Goal: Transaction & Acquisition: Subscribe to service/newsletter

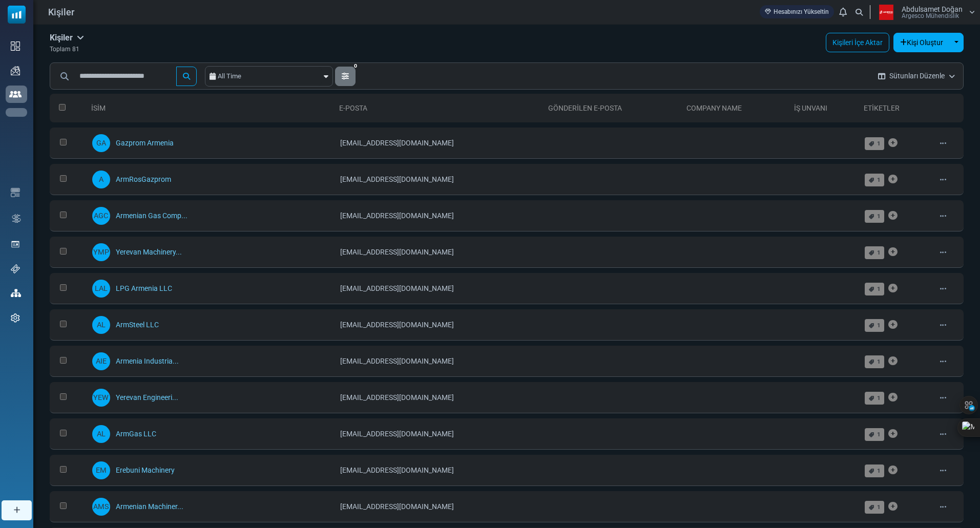
click at [0, 0] on link "Dashboard" at bounding box center [0, 0] width 0 height 0
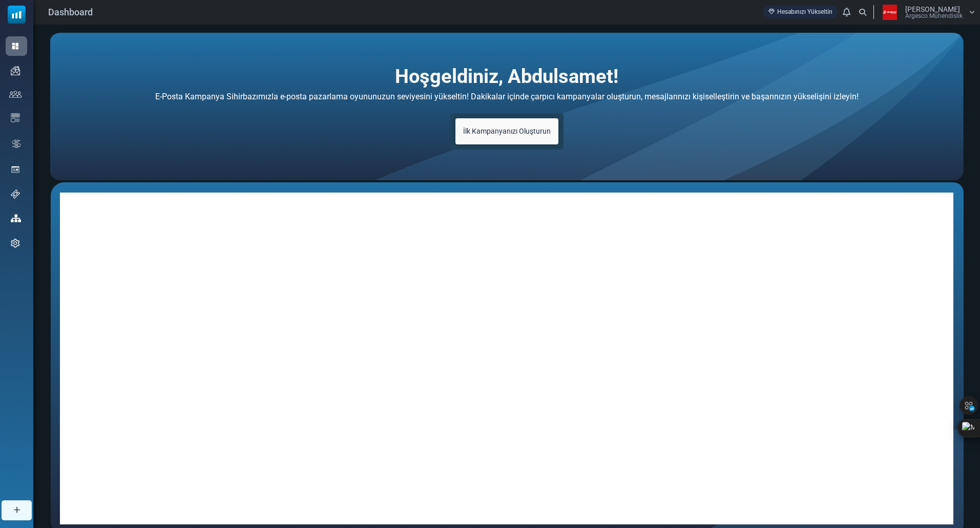
click at [522, 131] on span "İlk Kampanyanızı Oluşturun" at bounding box center [507, 131] width 88 height 8
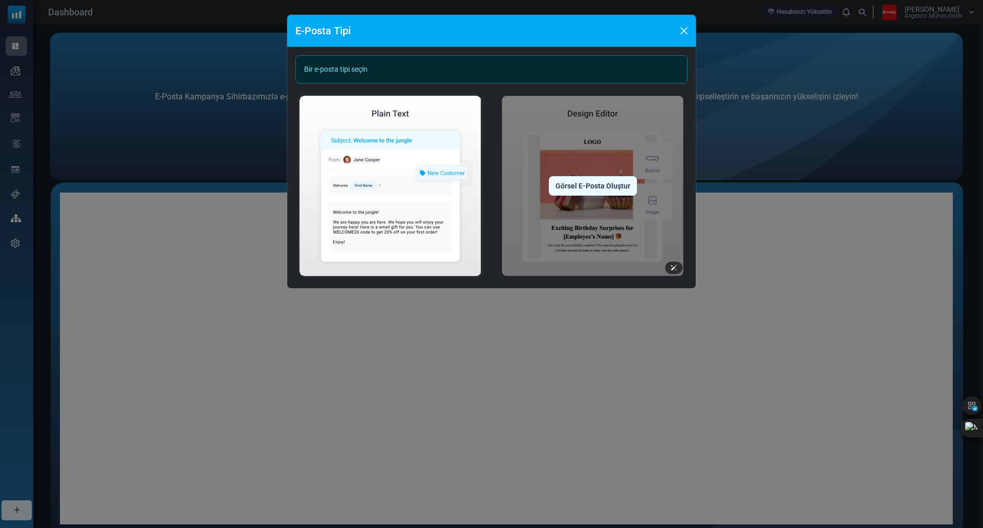
click at [625, 196] on img at bounding box center [593, 186] width 190 height 188
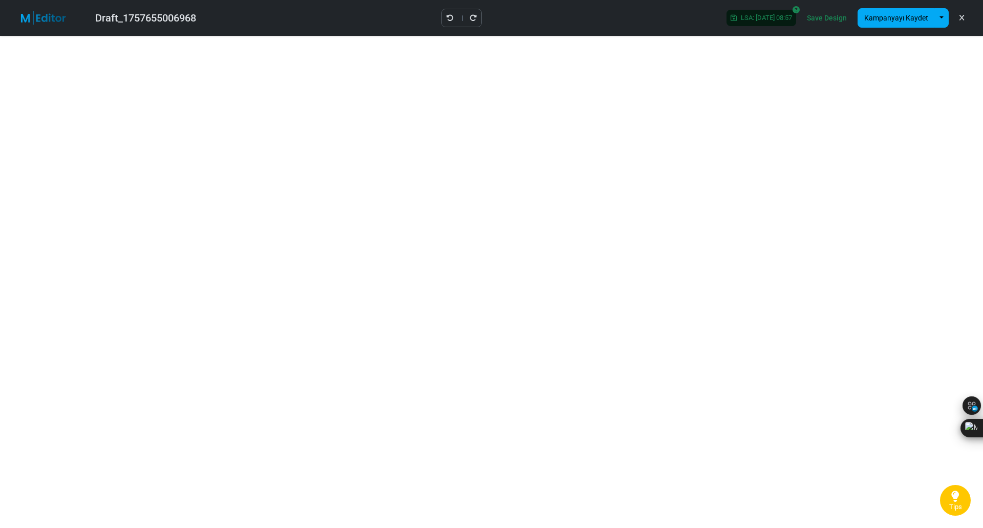
click at [666, 17] on div "Draft_1757655006968 LSA: 2025-09-12 08:57 Save Design Kampanyayı Kaydet Şablon …" at bounding box center [491, 18] width 983 height 36
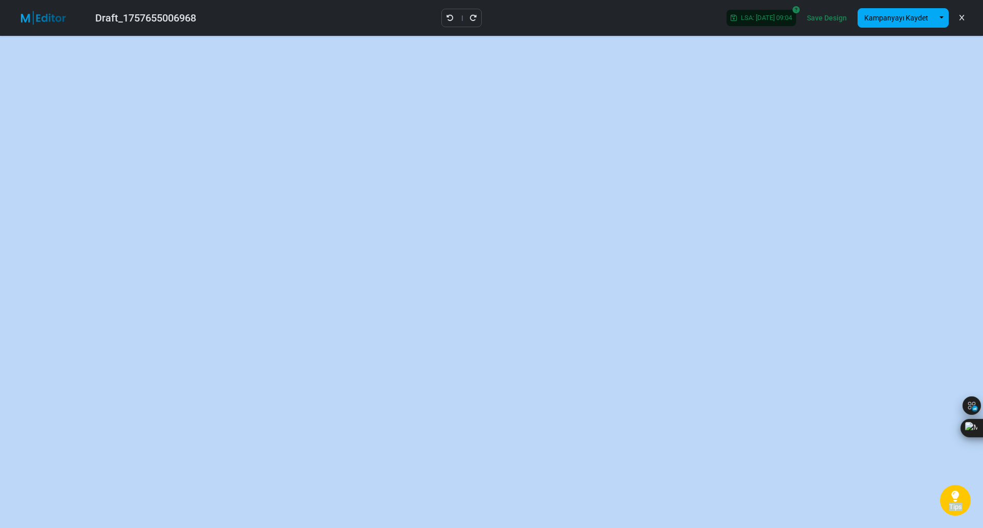
click at [948, 496] on link "Tips" at bounding box center [955, 500] width 31 height 31
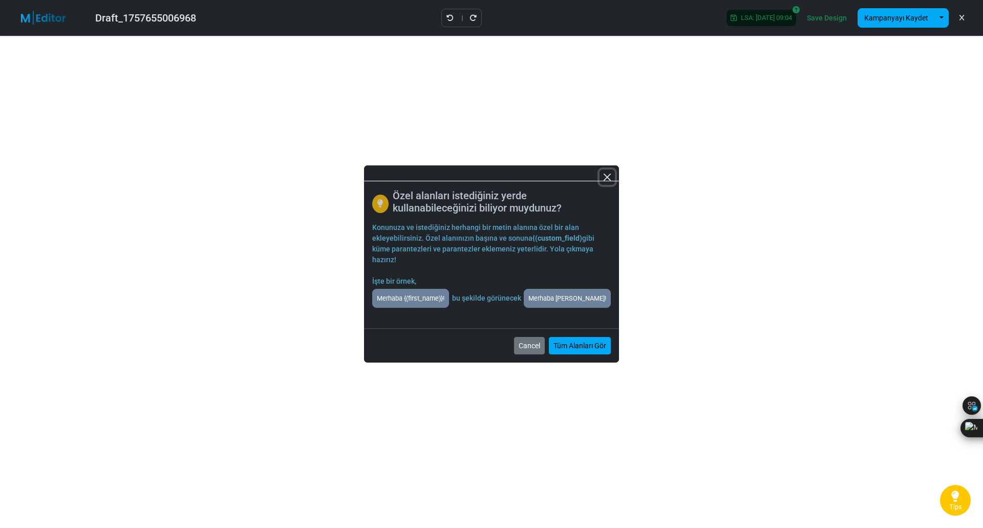
drag, startPoint x: 610, startPoint y: 177, endPoint x: 611, endPoint y: 184, distance: 7.2
click at [610, 177] on button "Close" at bounding box center [607, 177] width 15 height 15
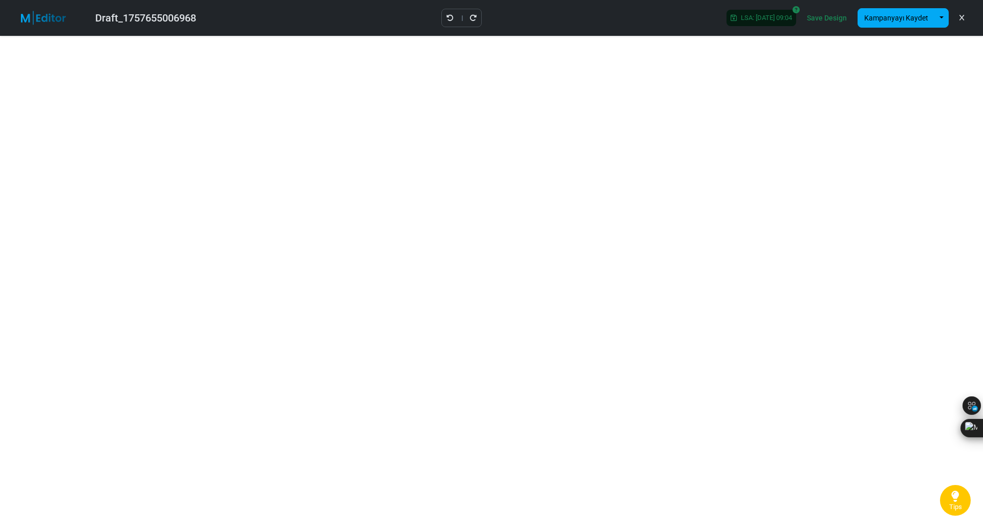
click at [632, 7] on div "Draft_1757655006968 LSA: 2025-09-12 09:04 Save Design Kampanyayı Kaydet Şablon …" at bounding box center [491, 18] width 983 height 36
click at [137, 14] on div "Draft_1757655006968" at bounding box center [145, 17] width 101 height 15
click at [942, 16] on button "button" at bounding box center [942, 17] width 14 height 19
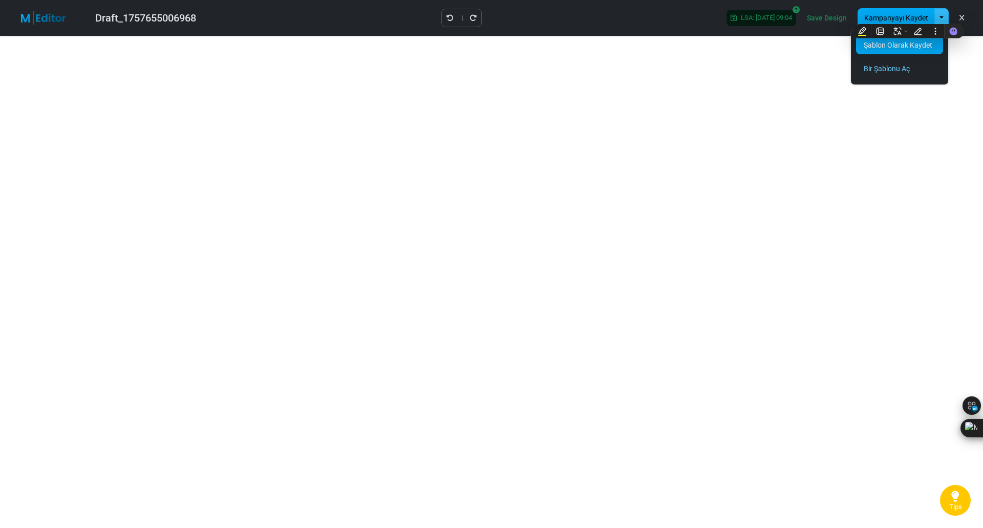
click at [884, 46] on link "Şablon Olarak Kaydet" at bounding box center [899, 45] width 87 height 18
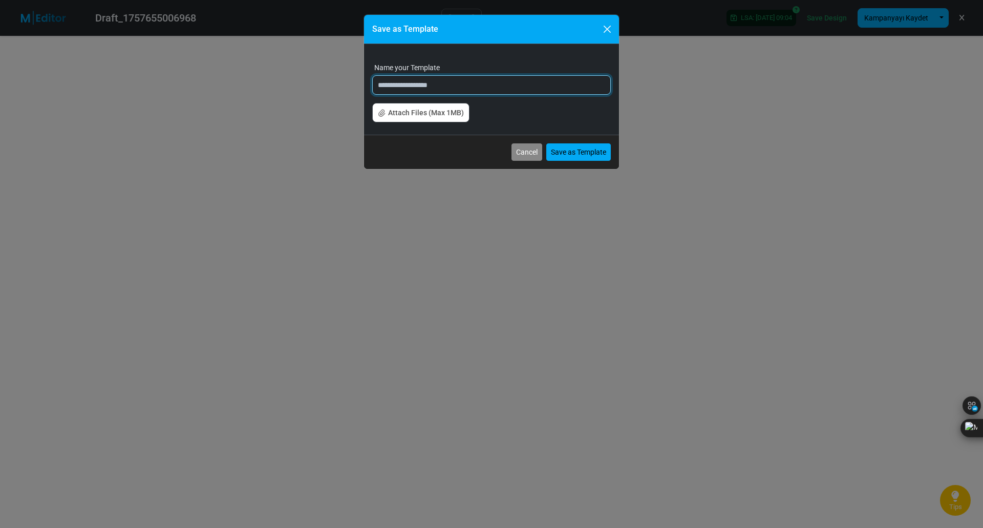
click at [467, 83] on input "**********" at bounding box center [491, 84] width 239 height 19
click at [401, 83] on input "**********" at bounding box center [491, 84] width 239 height 19
click at [406, 89] on input "**********" at bounding box center [491, 84] width 239 height 19
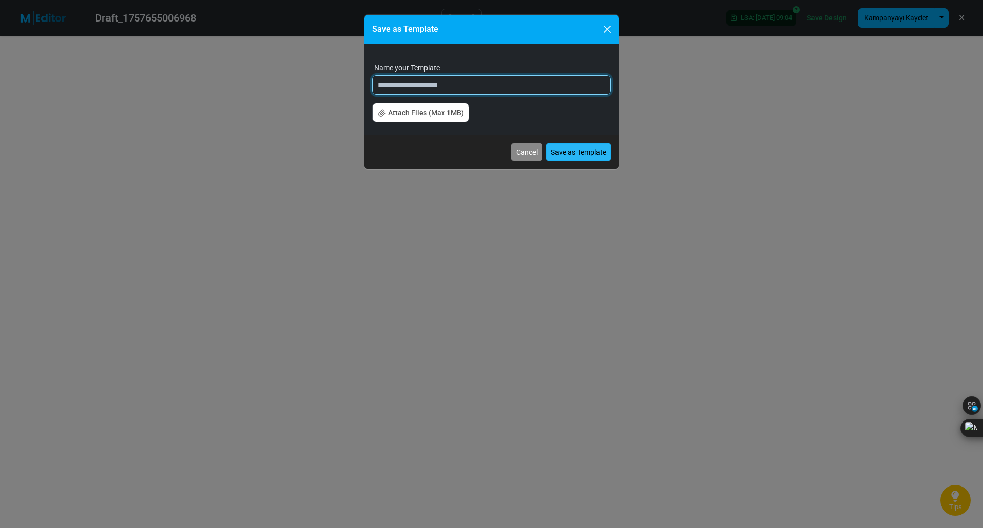
type input "**********"
click at [584, 151] on button "Save as Template" at bounding box center [579, 151] width 65 height 17
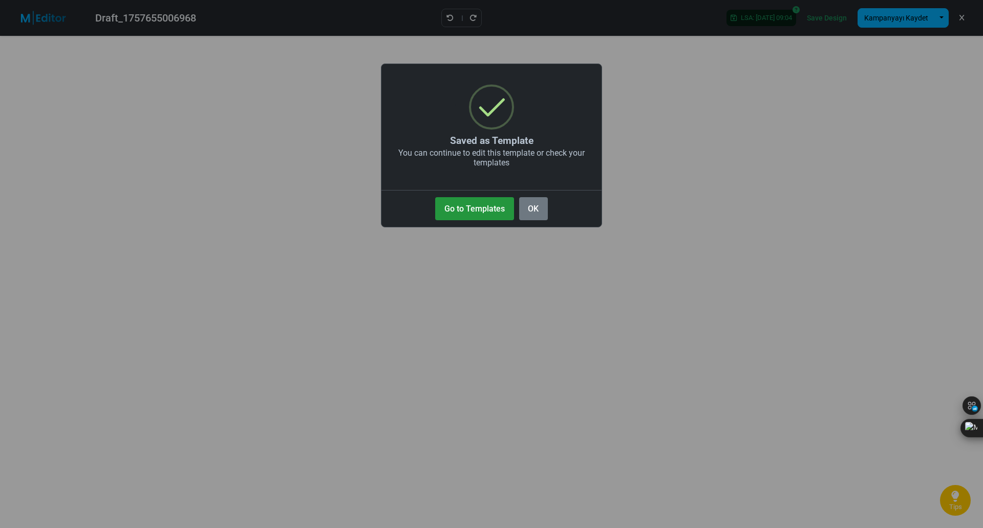
click at [494, 212] on button "Go to Templates" at bounding box center [474, 208] width 78 height 23
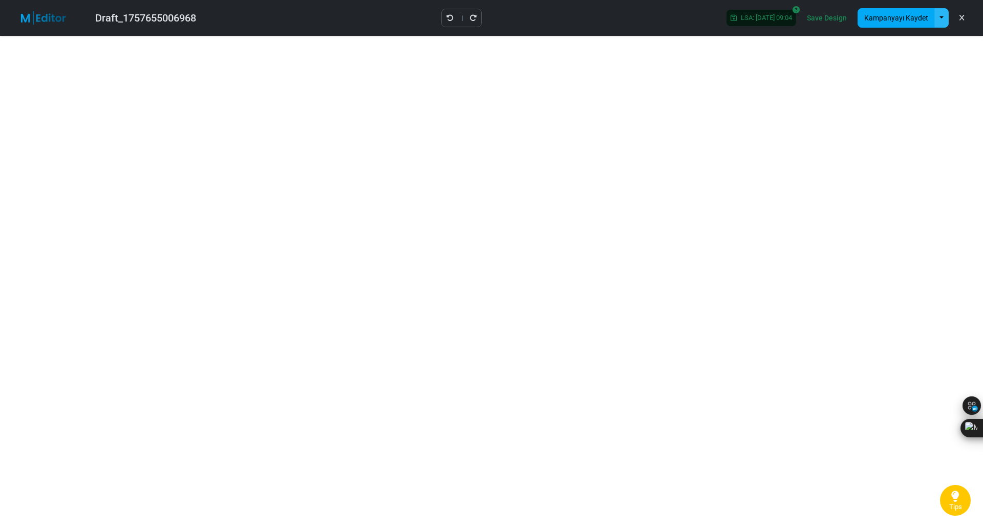
click at [946, 19] on button "button" at bounding box center [942, 17] width 14 height 19
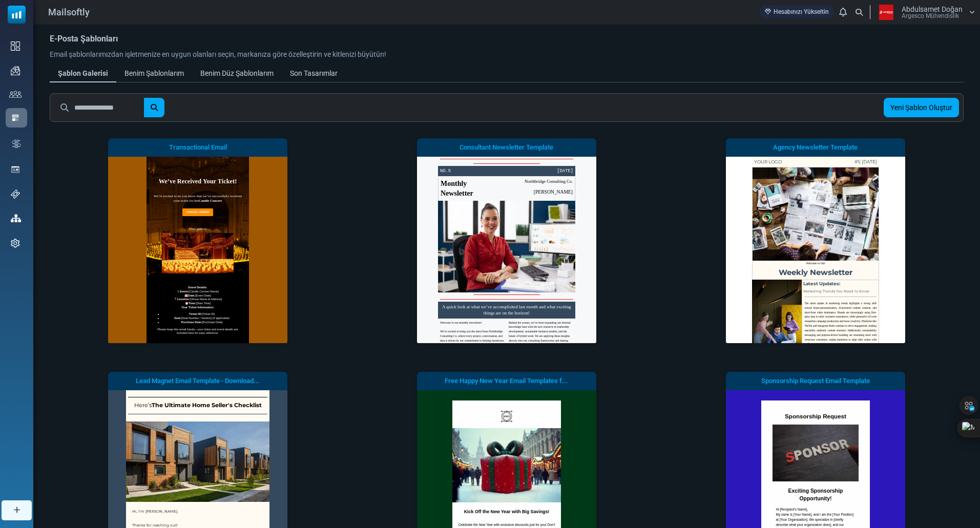
click at [173, 81] on link "Benim Şablonlarım" at bounding box center [154, 73] width 76 height 18
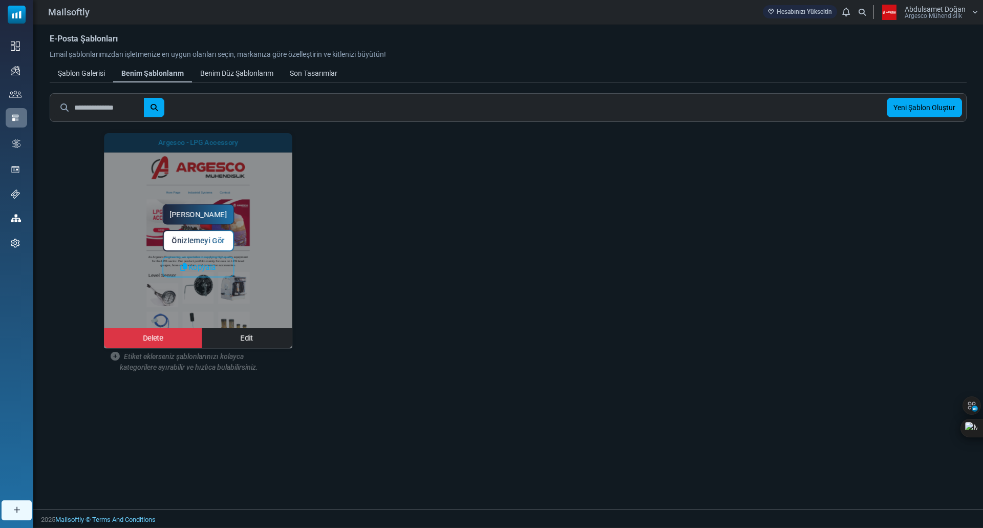
click at [244, 293] on div "[PERSON_NAME] Önizlemeyi Gör [GEOGRAPHIC_DATA] [GEOGRAPHIC_DATA] Edit" at bounding box center [198, 240] width 188 height 215
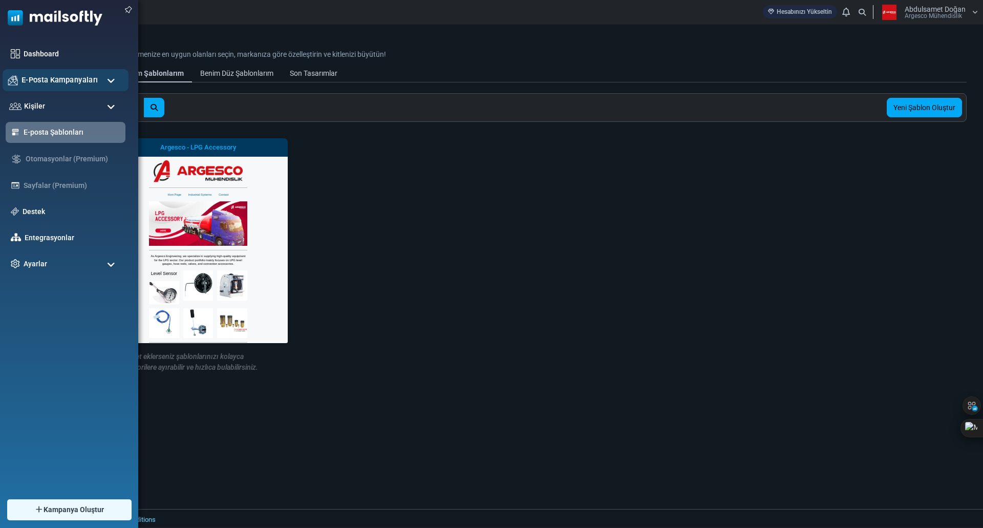
click at [50, 78] on span "E-Posta Kampanyaları" at bounding box center [60, 79] width 76 height 11
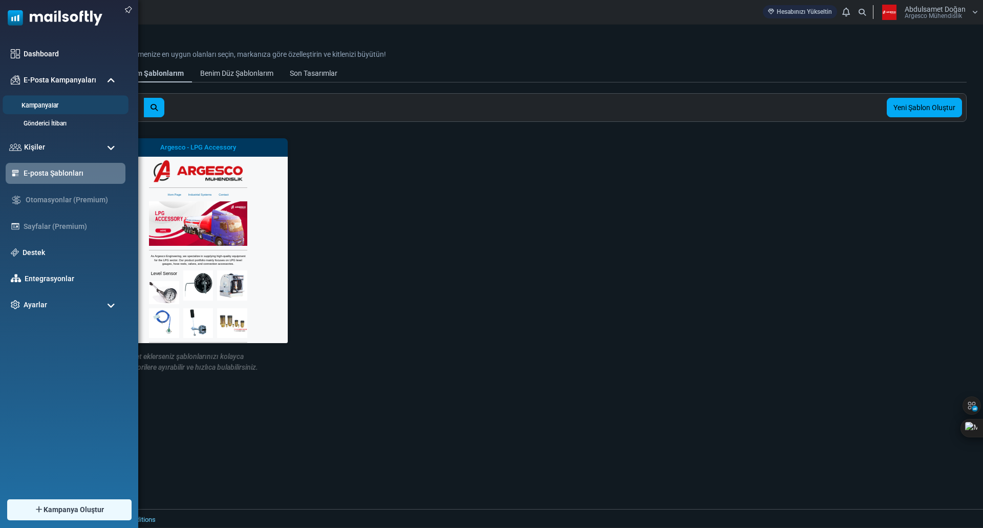
click at [45, 103] on link "Kampanyalar" at bounding box center [64, 106] width 123 height 10
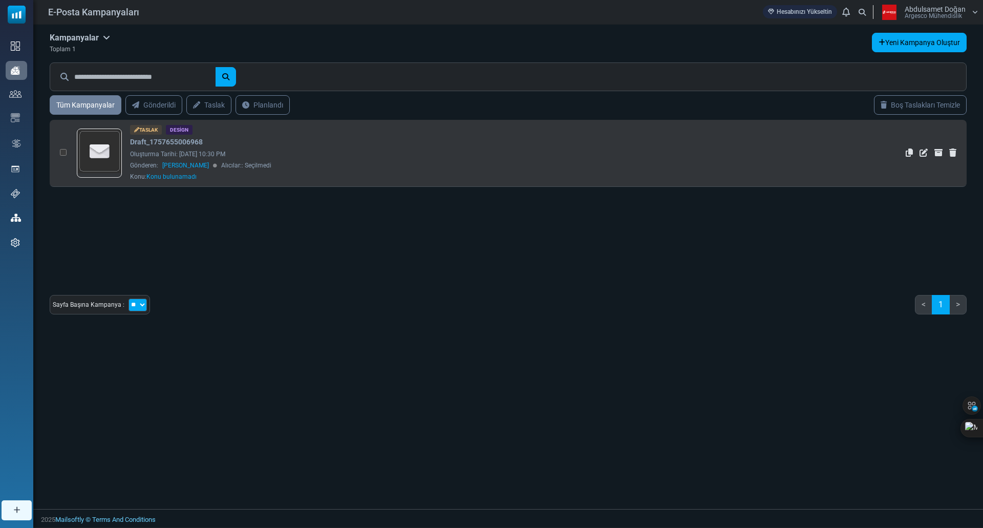
click at [306, 181] on td "Taslak Design Draft_1757655006968 Oluşturma Tarihi: September 11, 2025 at 10:30…" at bounding box center [412, 153] width 680 height 67
click at [94, 152] on img at bounding box center [100, 152] width 44 height 44
click at [953, 154] on icon "Sil" at bounding box center [953, 153] width 7 height 8
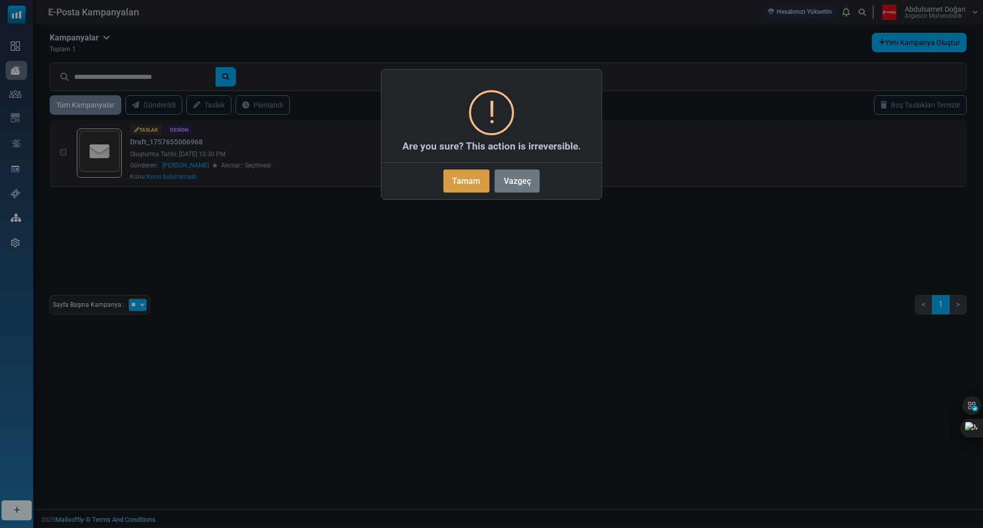
click at [480, 183] on button "Tamam" at bounding box center [467, 181] width 46 height 23
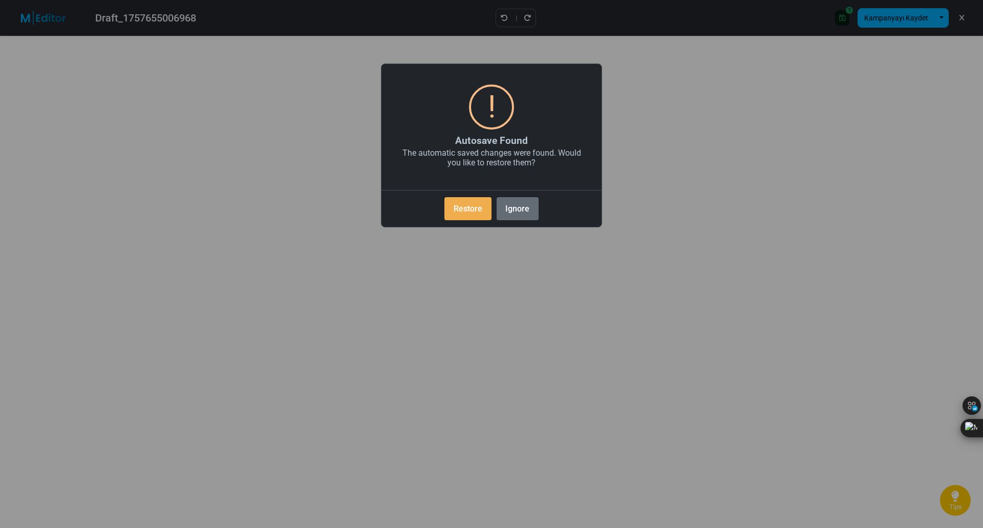
click at [512, 208] on button "Ignore" at bounding box center [518, 208] width 42 height 23
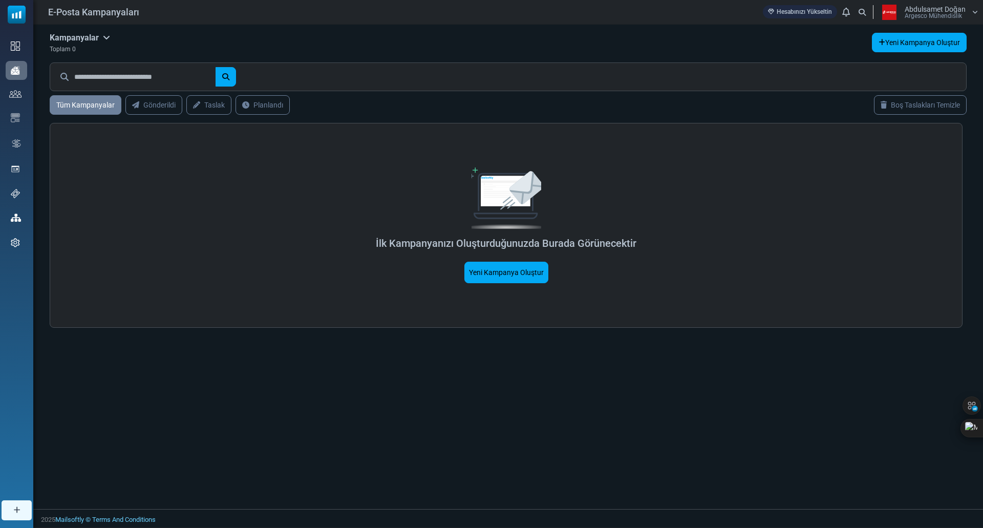
click at [941, 44] on link "Yeni Kampanya Oluştur" at bounding box center [919, 42] width 95 height 19
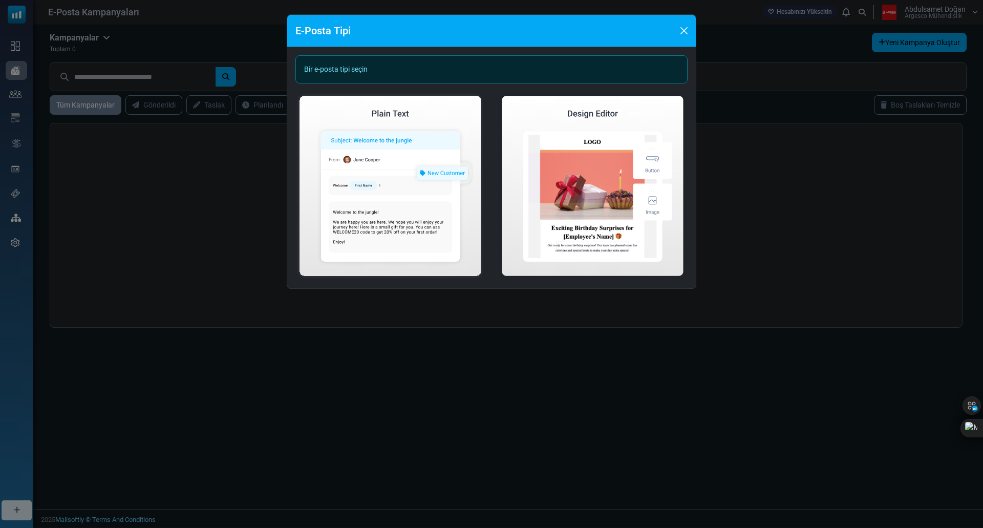
click at [367, 68] on div "Bir e-posta tipi seçin" at bounding box center [492, 69] width 392 height 28
click at [460, 71] on div "Bir e-posta tipi seçin" at bounding box center [492, 69] width 392 height 28
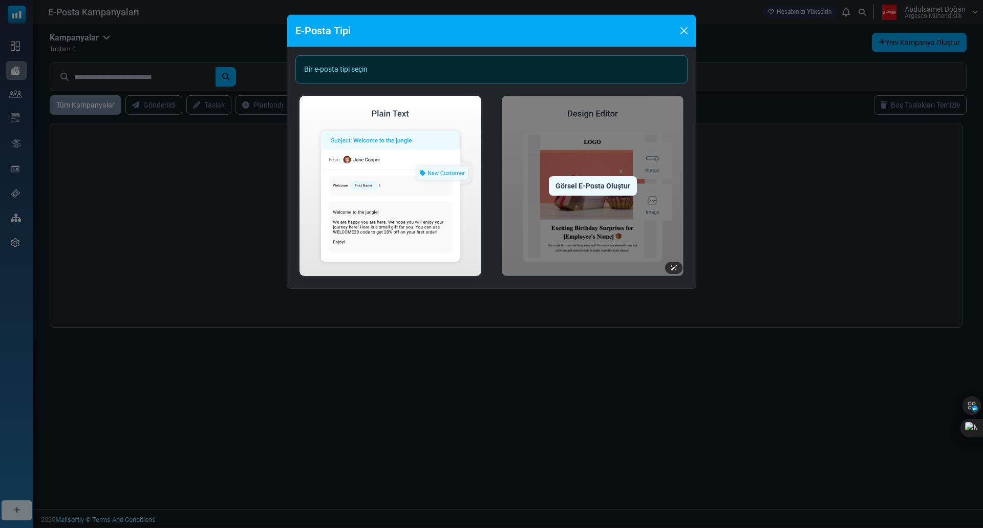
click at [529, 153] on img at bounding box center [593, 186] width 190 height 188
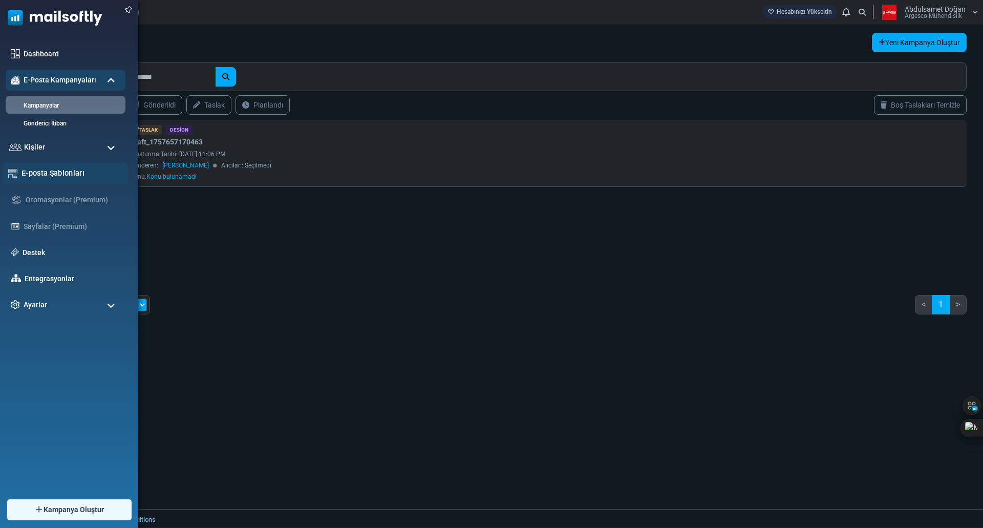
click at [73, 174] on link "E-posta Şablonları" at bounding box center [72, 172] width 101 height 11
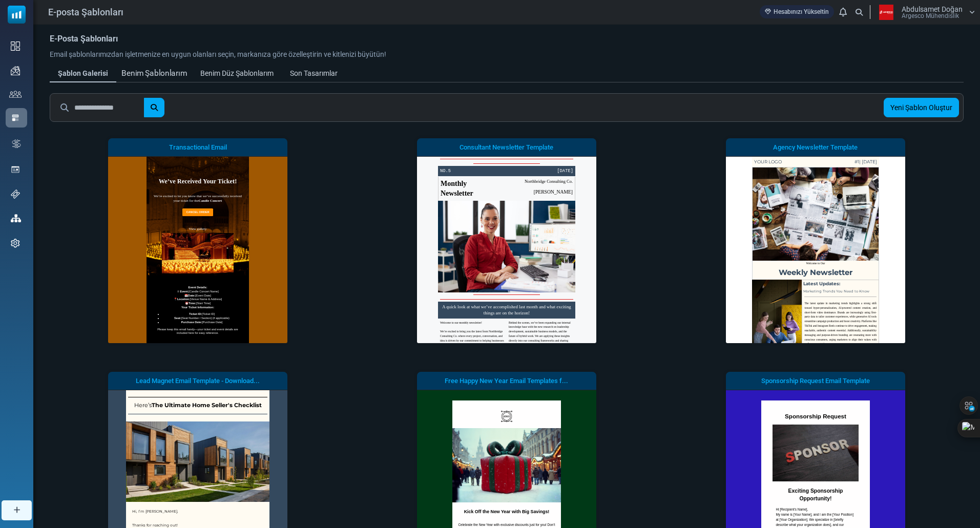
click at [162, 77] on div "Benim Şablonlarım" at bounding box center [154, 74] width 66 height 12
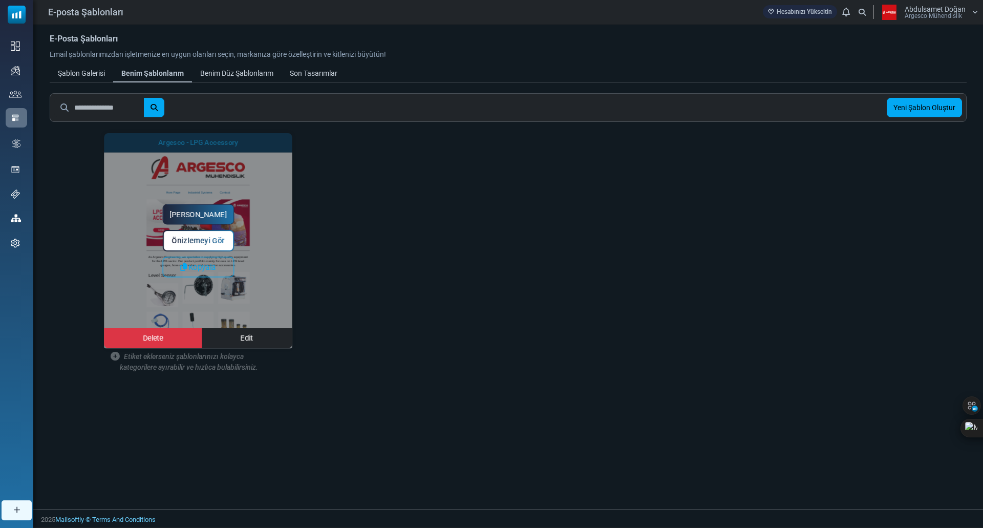
click at [209, 216] on link "[PERSON_NAME]" at bounding box center [199, 214] width 72 height 20
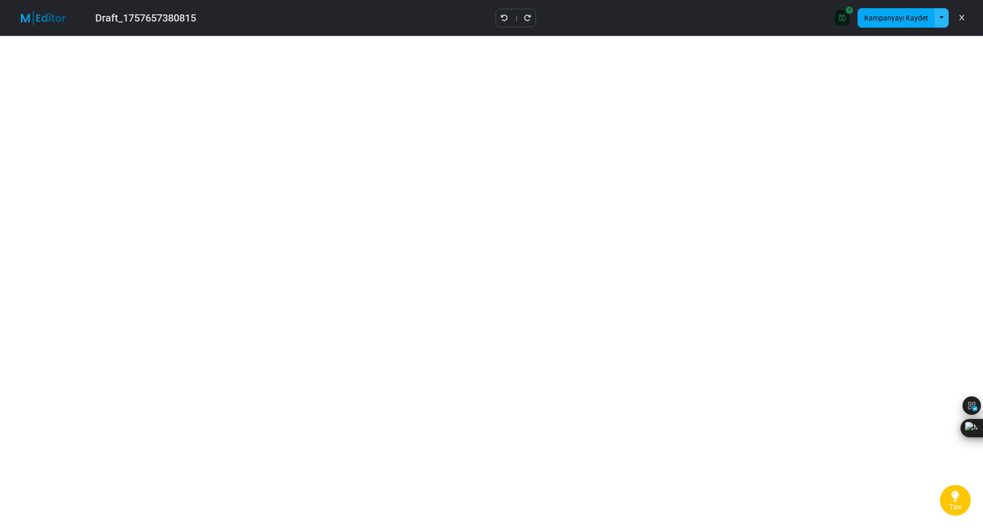
click at [946, 19] on button "button" at bounding box center [942, 17] width 14 height 19
click at [846, 16] on icon at bounding box center [842, 17] width 6 height 7
click at [943, 22] on button "button" at bounding box center [942, 17] width 14 height 19
click at [914, 19] on button "Kampanyayı Kaydet" at bounding box center [896, 17] width 77 height 19
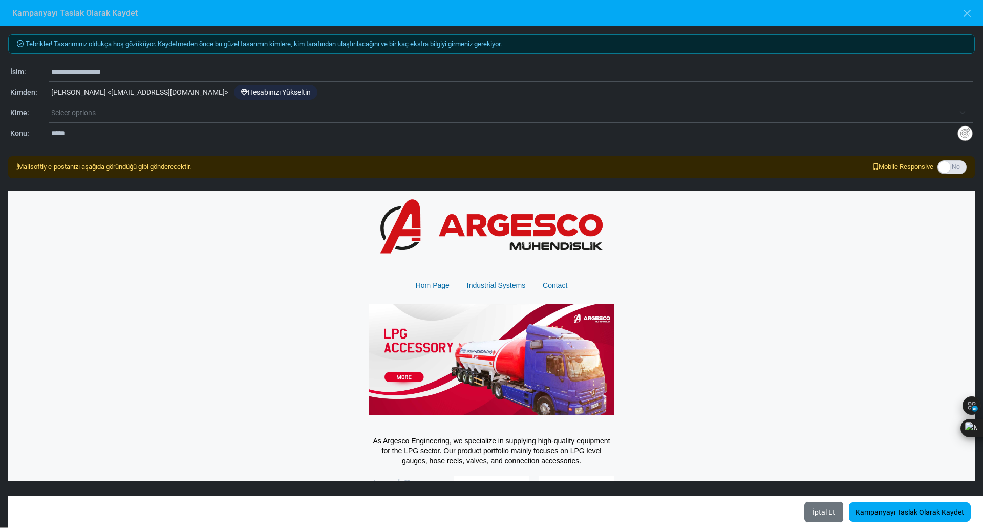
drag, startPoint x: 97, startPoint y: 145, endPoint x: 96, endPoint y: 136, distance: 9.3
click at [97, 144] on div "**********" at bounding box center [491, 276] width 983 height 501
click at [96, 136] on input "*****" at bounding box center [504, 132] width 907 height 19
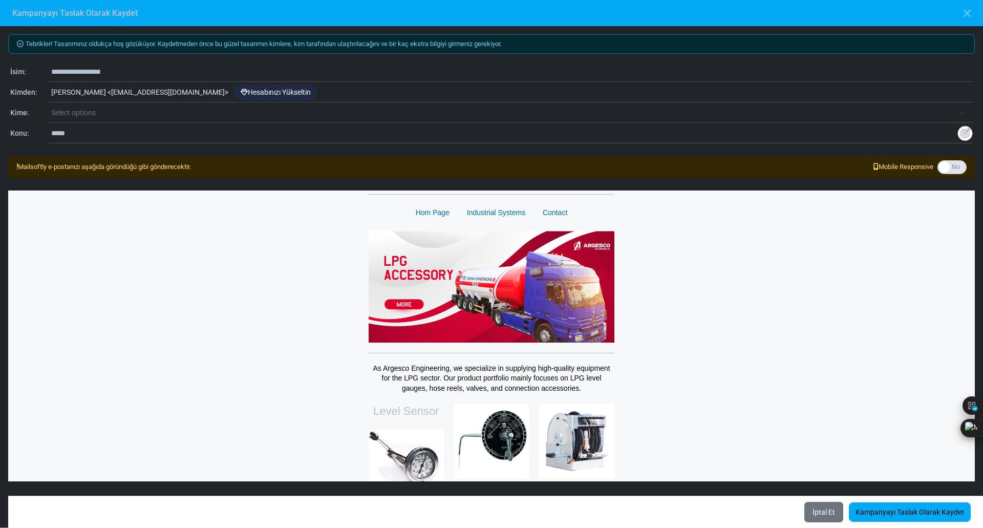
scroll to position [7, 0]
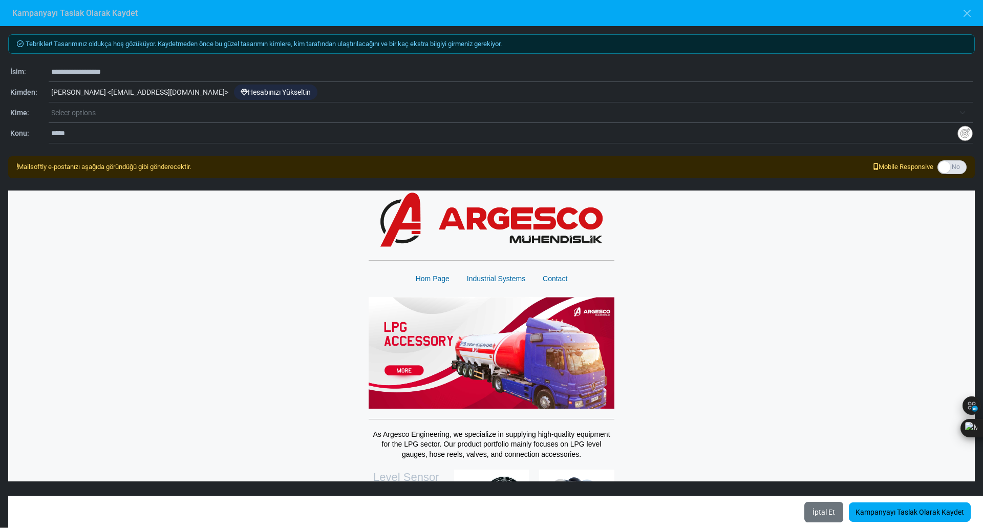
click at [159, 117] on span "Select options" at bounding box center [502, 113] width 903 height 12
click at [158, 118] on span "Ermenistan- (27 Contacts)" at bounding box center [502, 113] width 903 height 12
click at [176, 113] on span "Azerbaycan- (23 Contacts)" at bounding box center [502, 113] width 903 height 12
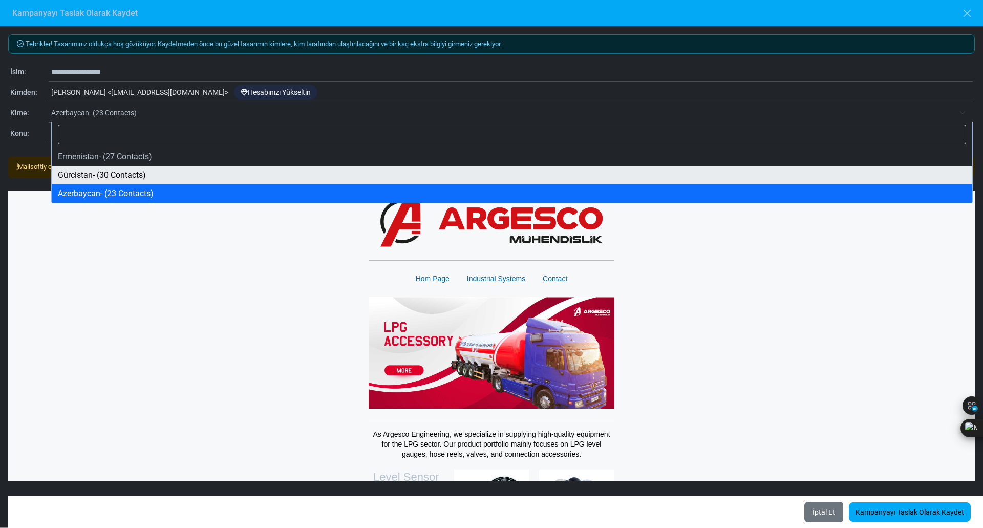
select select "*****"
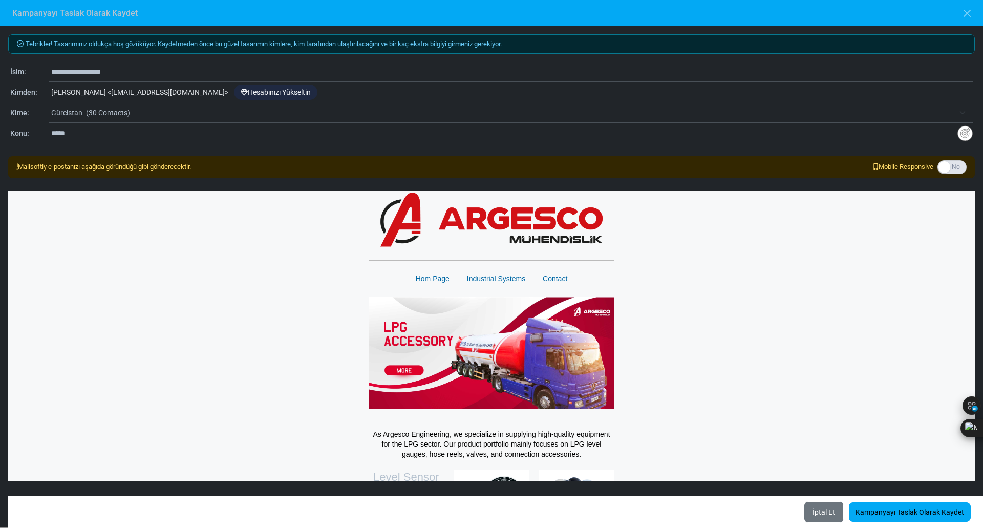
click at [951, 171] on label at bounding box center [952, 167] width 29 height 14
drag, startPoint x: 951, startPoint y: 171, endPoint x: 545, endPoint y: 202, distance: 407.4
click at [951, 171] on label at bounding box center [952, 167] width 29 height 14
click at [164, 169] on div "Mailsoftly e-postanızı aşağıda göründüğü gibi gönderecektir." at bounding box center [103, 167] width 175 height 10
click at [107, 136] on input "*****" at bounding box center [504, 132] width 907 height 19
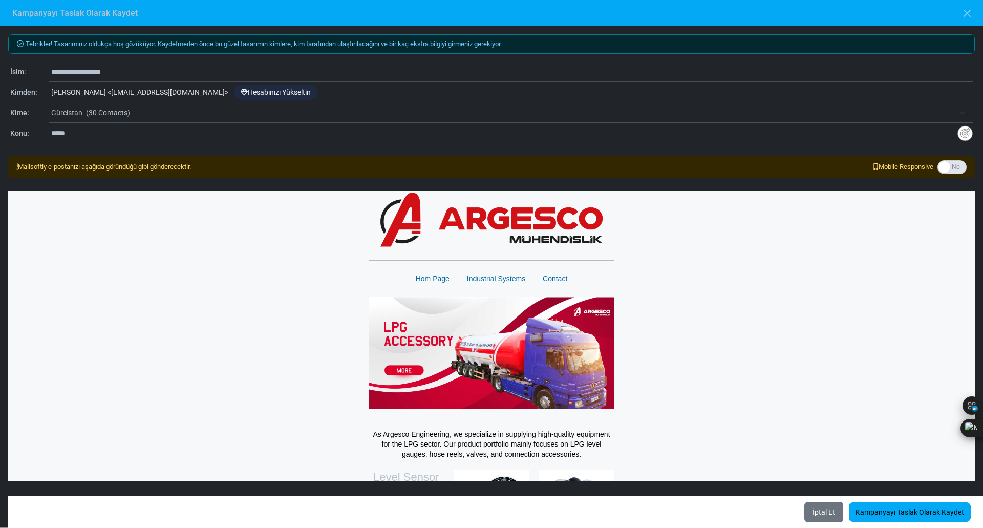
click at [129, 76] on input "**********" at bounding box center [512, 71] width 922 height 19
click at [152, 86] on div "Abdulsamet DOĞAN < info-argesco@cc.mailsends.net > Hesabınızı Yükseltin" at bounding box center [511, 92] width 924 height 19
click at [151, 90] on div "Abdulsamet DOĞAN < info-argesco@cc.mailsends.net > Hesabınızı Yükseltin" at bounding box center [511, 92] width 924 height 19
click at [895, 510] on link "Kampanyayı Taslak Olarak Kaydet" at bounding box center [910, 511] width 122 height 19
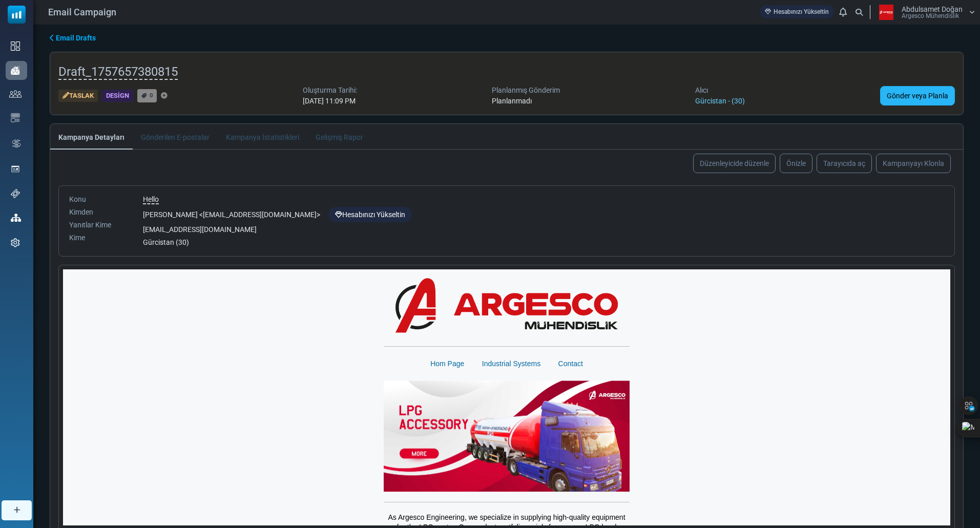
click at [910, 101] on link "Gönder veya Planla" at bounding box center [917, 95] width 75 height 19
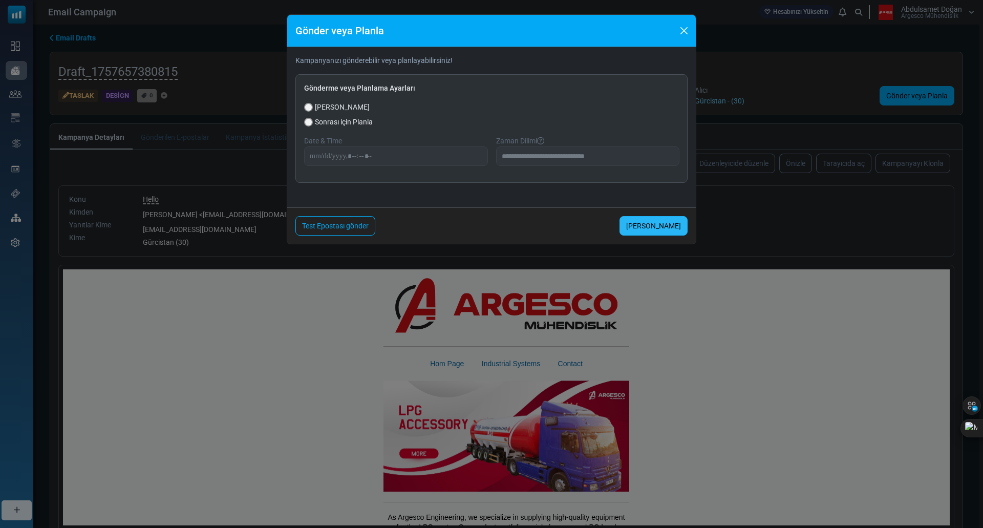
click at [653, 229] on link "Şimdi Gönder" at bounding box center [654, 225] width 68 height 19
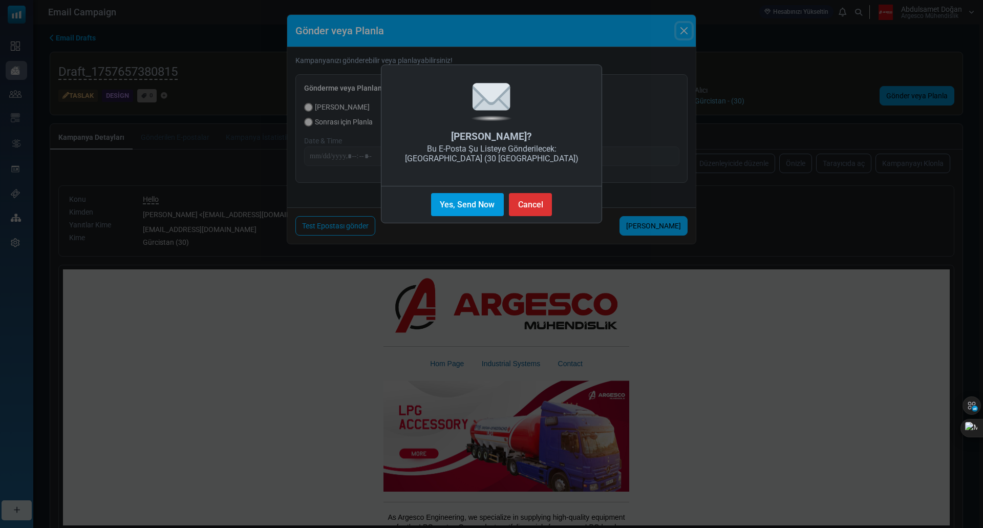
click at [470, 213] on button "Yes, Send Now" at bounding box center [467, 204] width 73 height 23
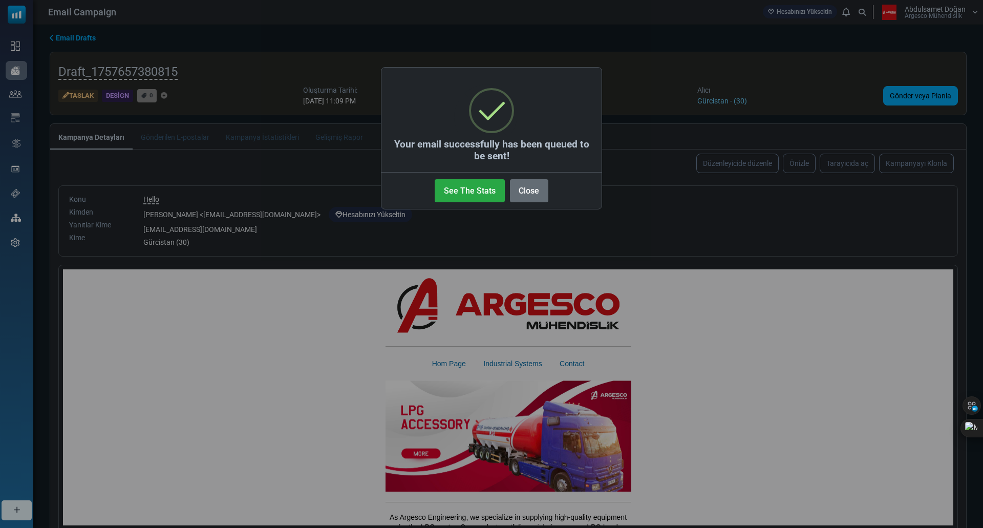
click at [521, 192] on button "Close" at bounding box center [529, 190] width 38 height 23
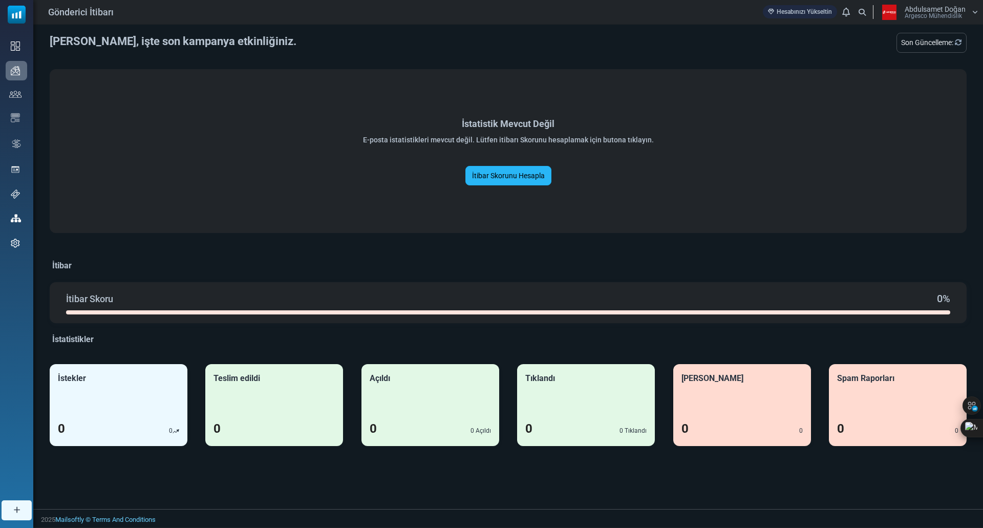
click at [529, 177] on link "İtibar Skorunu Hesapla" at bounding box center [509, 175] width 86 height 19
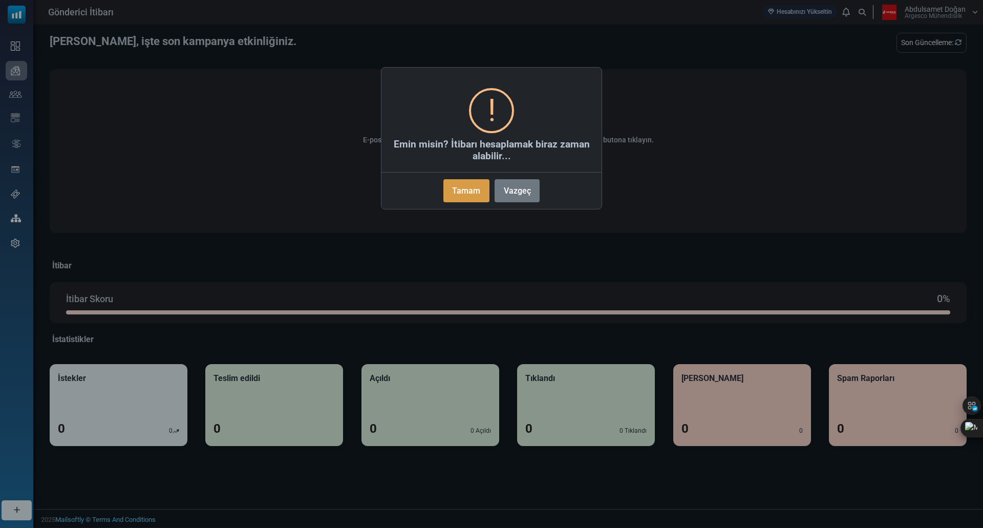
click at [477, 193] on button "Tamam" at bounding box center [467, 190] width 46 height 23
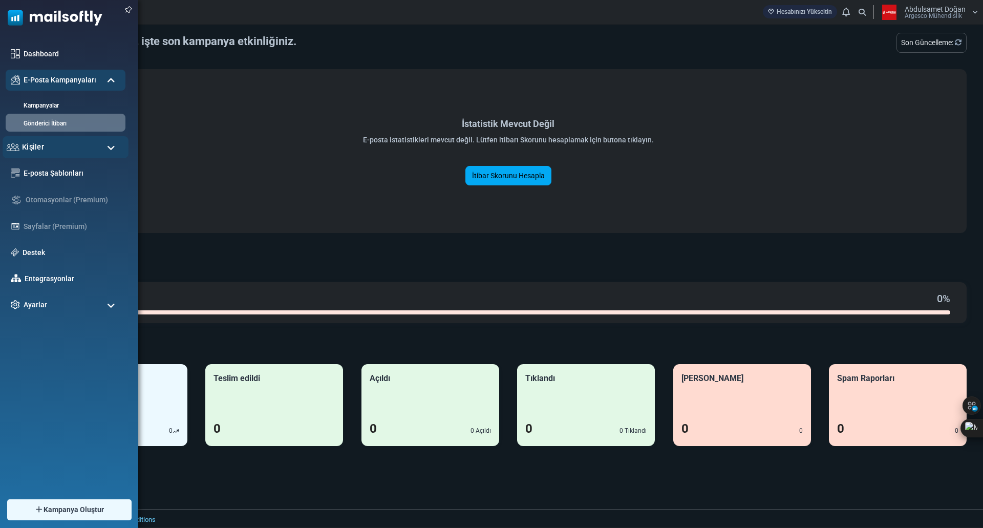
click at [48, 144] on div "Kişiler" at bounding box center [66, 147] width 126 height 22
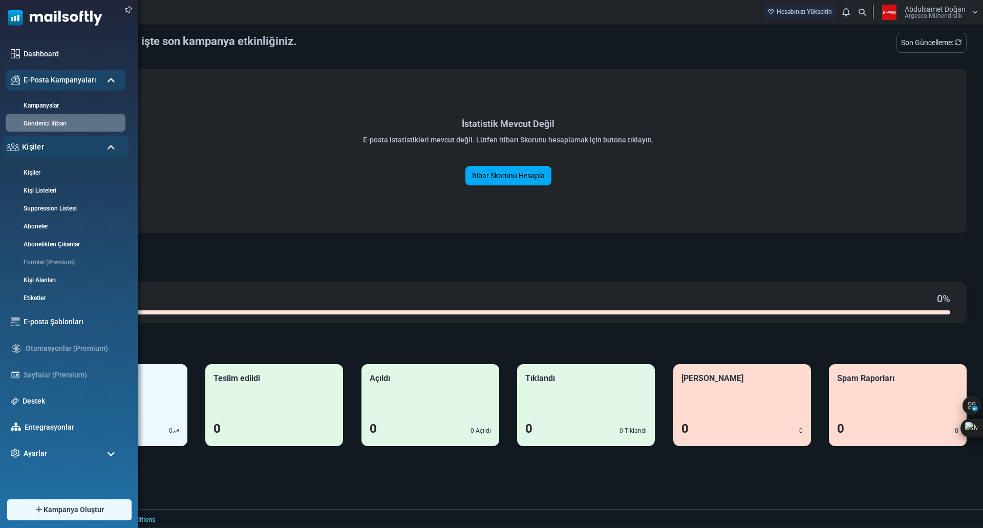
click at [52, 147] on div "Kişiler" at bounding box center [66, 147] width 126 height 22
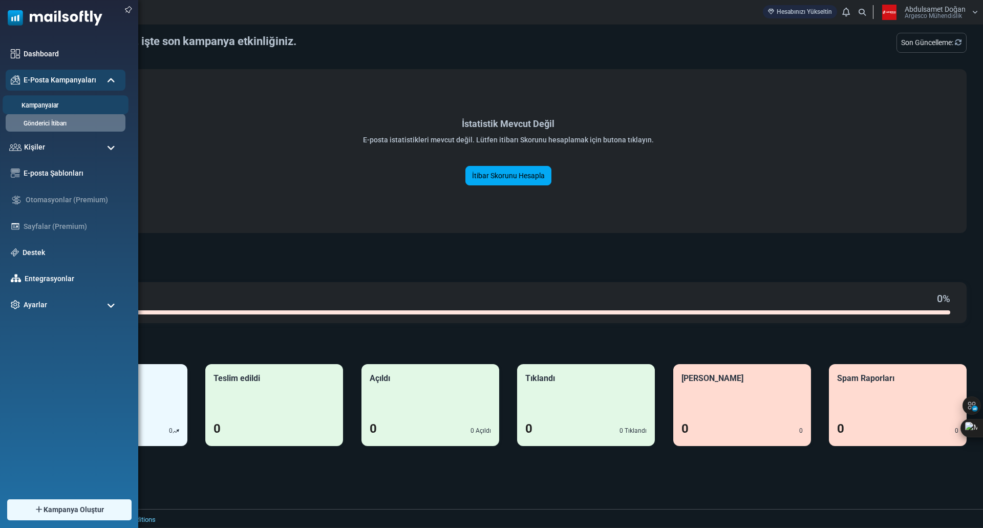
click at [72, 102] on link "Kampanyalar" at bounding box center [64, 106] width 123 height 10
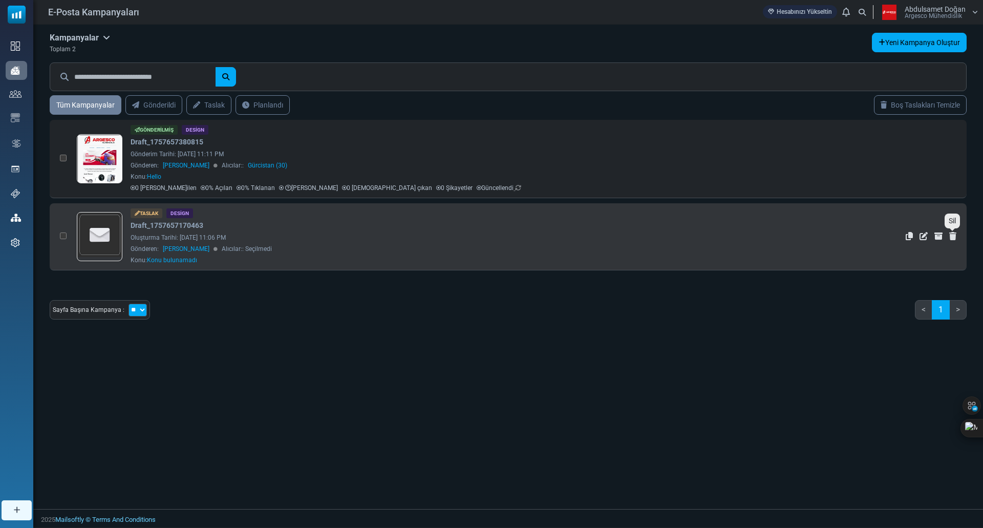
click at [954, 235] on icon "Sil" at bounding box center [953, 236] width 7 height 8
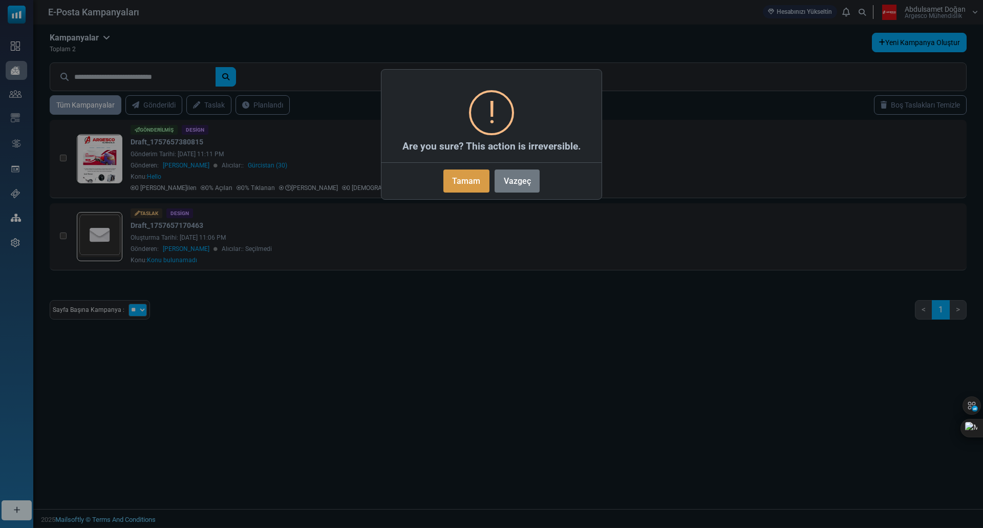
click at [466, 181] on button "Tamam" at bounding box center [467, 181] width 46 height 23
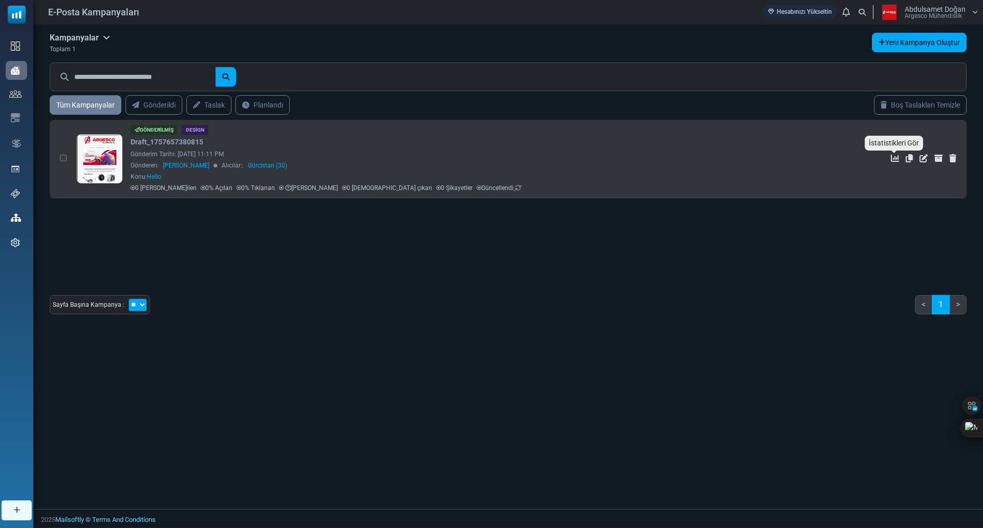
click at [892, 156] on icon "İstatistikleri Gör" at bounding box center [895, 158] width 8 height 8
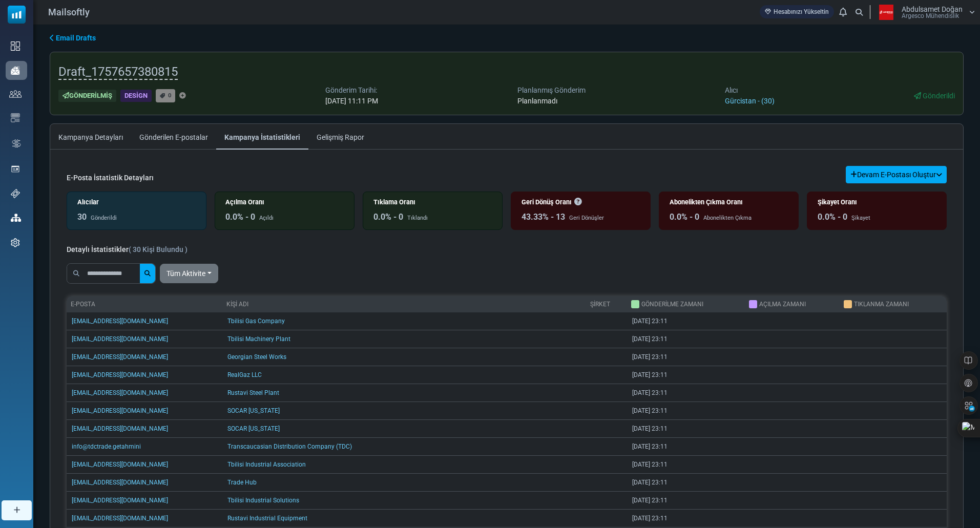
click at [77, 39] on span "Email Drafts" at bounding box center [76, 38] width 40 height 8
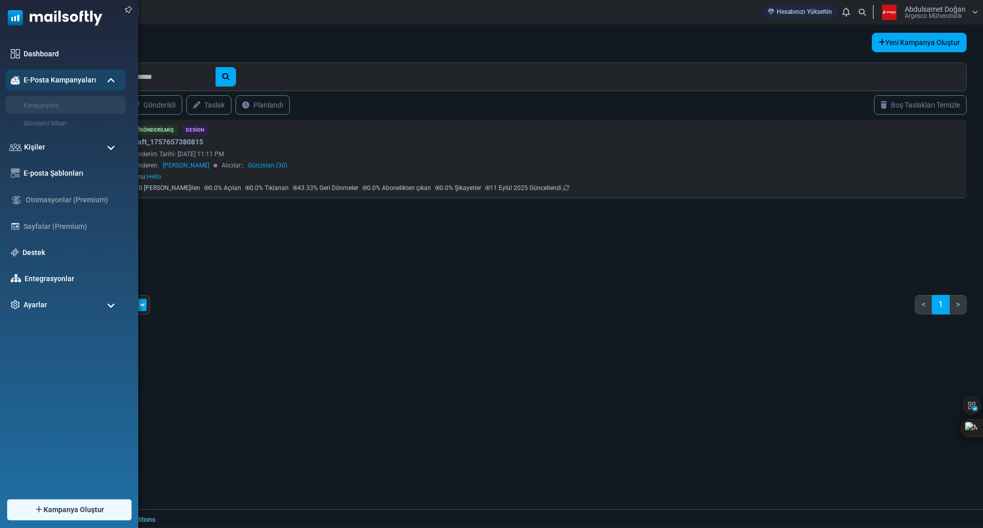
click at [38, 14] on img at bounding box center [51, 15] width 102 height 31
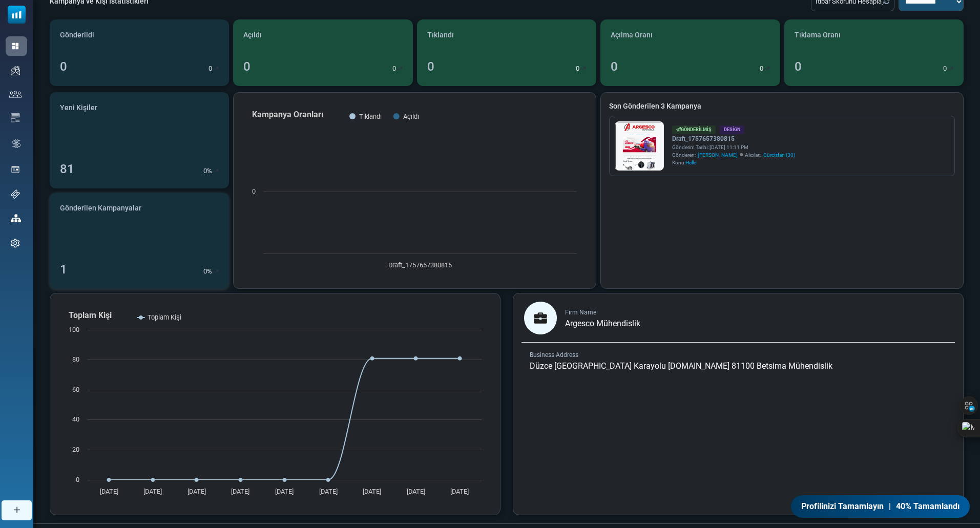
scroll to position [82, 0]
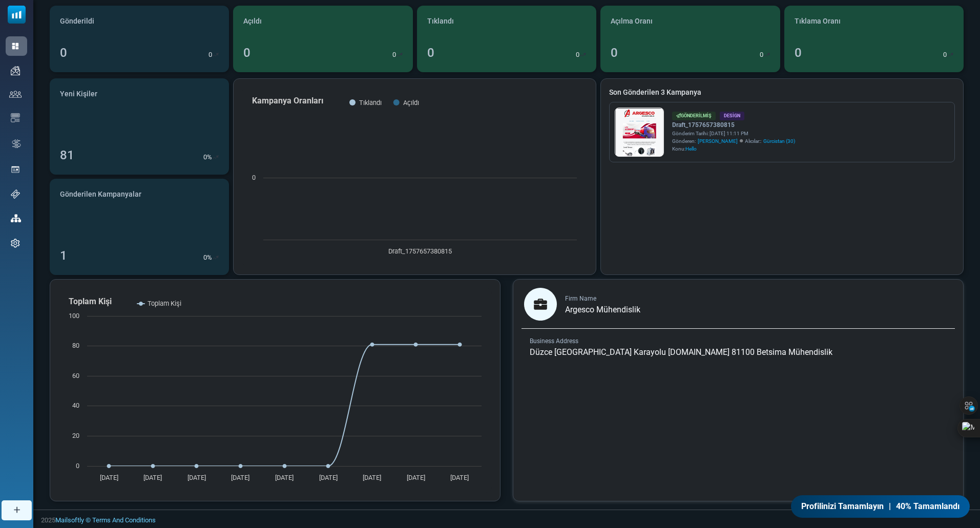
click at [589, 353] on span "Düzce [GEOGRAPHIC_DATA] Karayolu [DOMAIN_NAME] 81100 Betsima Mühendislik" at bounding box center [681, 352] width 303 height 10
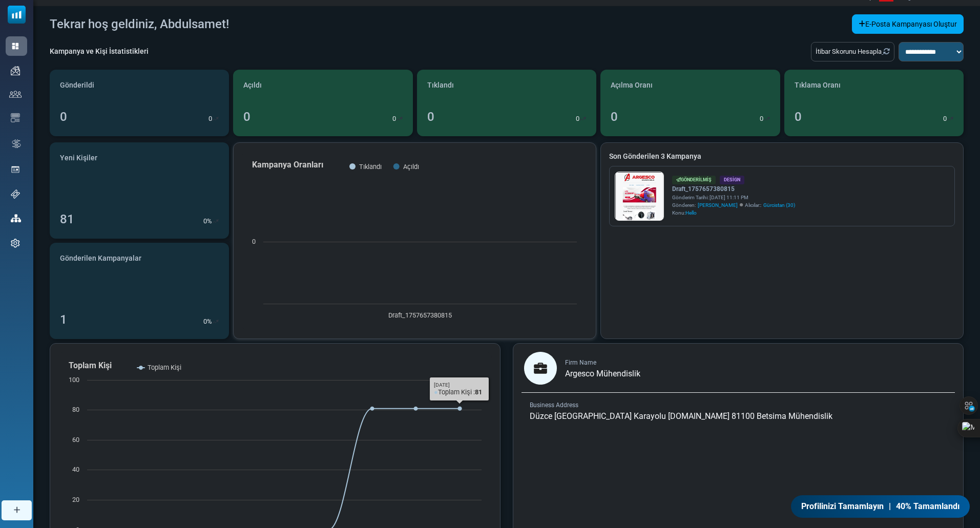
scroll to position [0, 0]
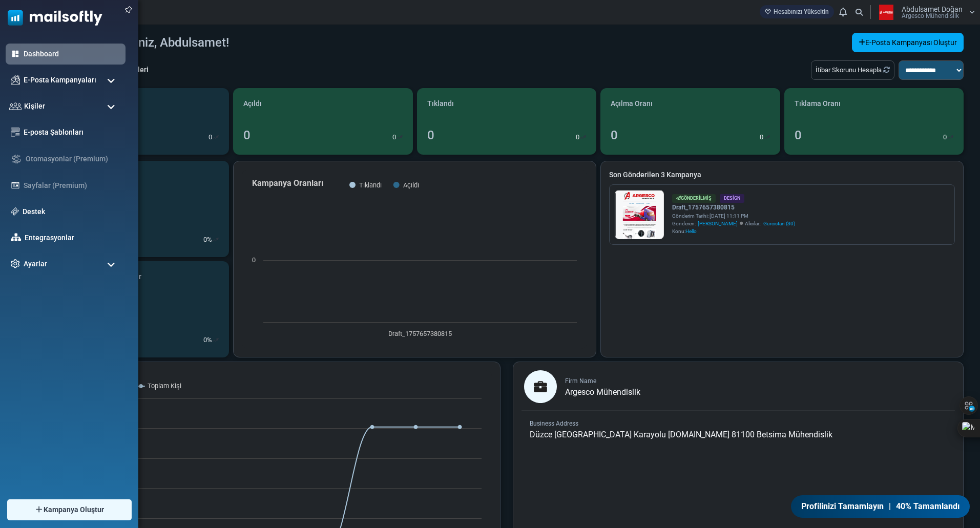
click at [112, 81] on span at bounding box center [111, 80] width 8 height 9
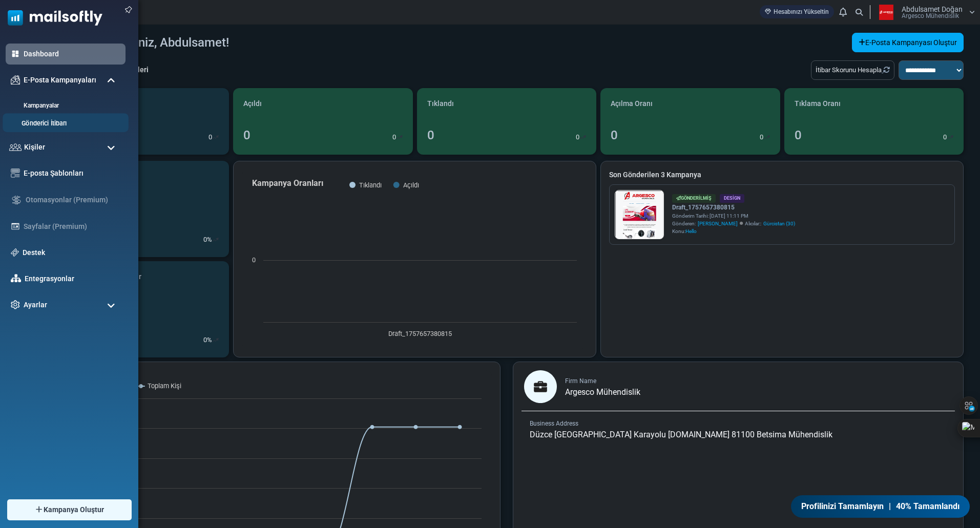
click at [87, 118] on li "Gönderici İtibarı" at bounding box center [66, 122] width 126 height 19
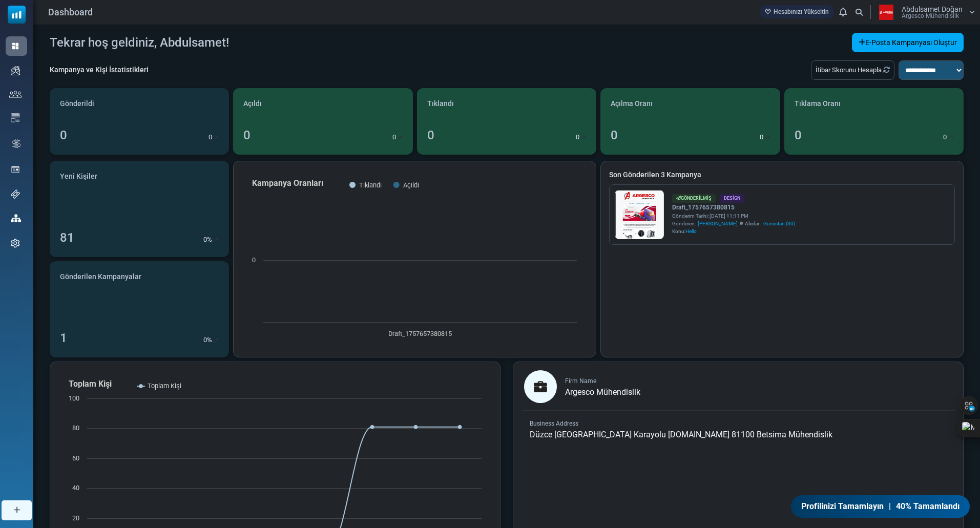
click at [211, 44] on h4 "Tekrar hoş geldiniz, Abdulsamet!" at bounding box center [139, 42] width 179 height 15
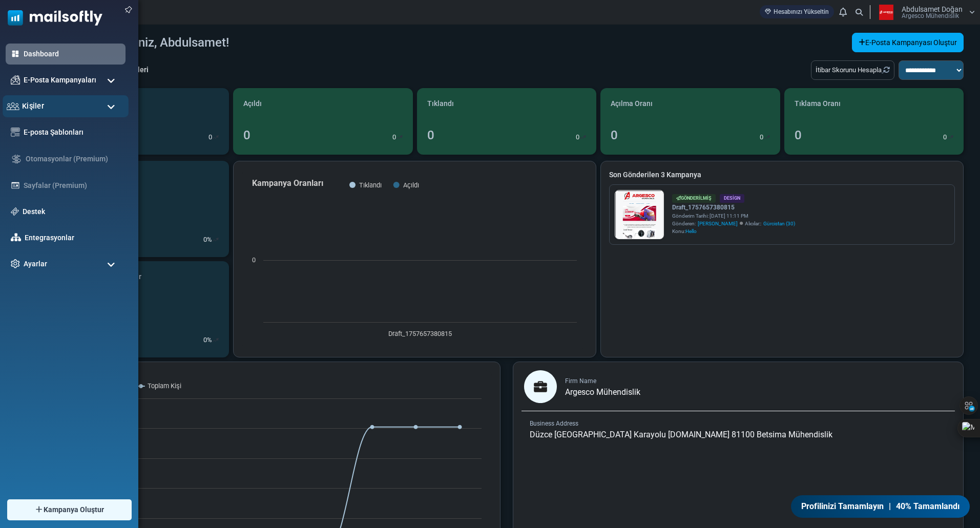
click at [103, 105] on div "Kişiler" at bounding box center [66, 106] width 126 height 22
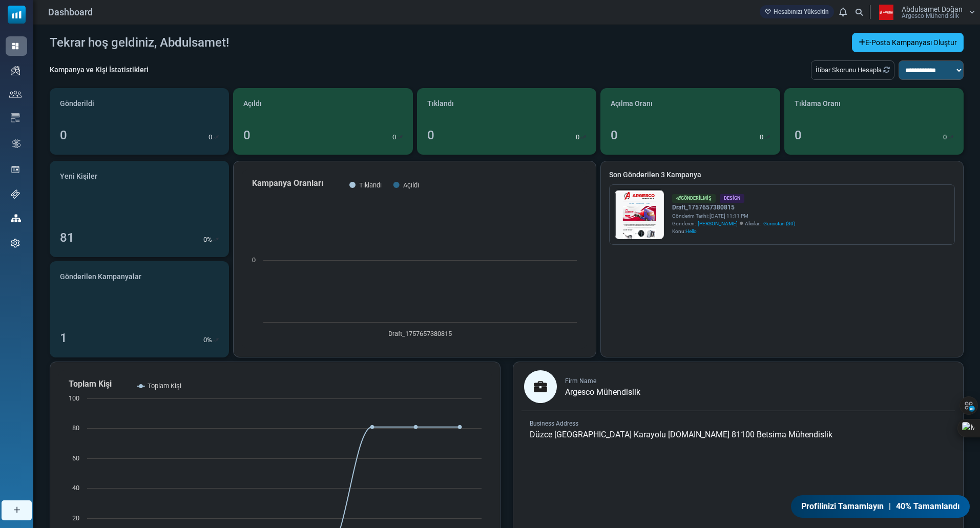
click at [949, 48] on link "E-Posta Kampanyası Oluştur" at bounding box center [908, 42] width 112 height 19
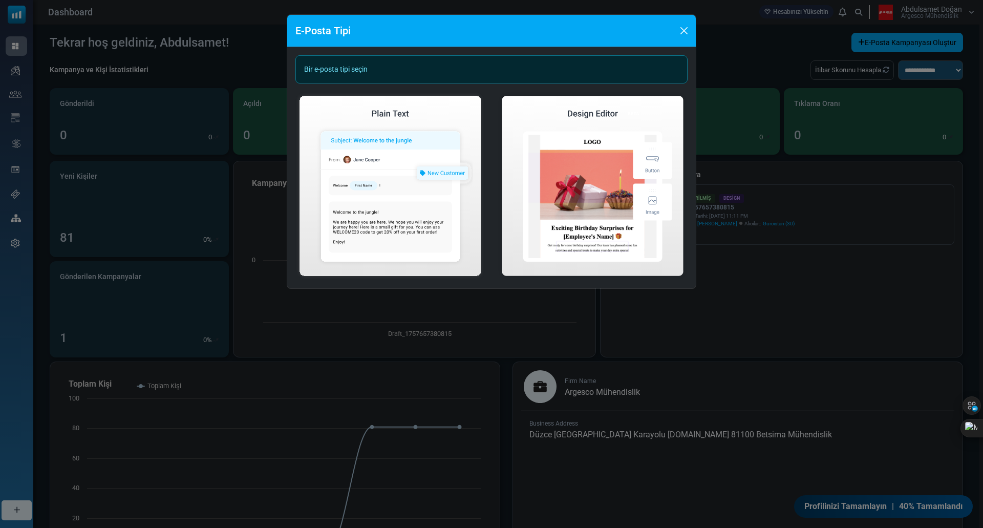
click at [408, 58] on div "Bir e-posta tipi seçin" at bounding box center [492, 69] width 392 height 28
click at [388, 67] on div "Bir e-posta tipi seçin" at bounding box center [492, 69] width 392 height 28
drag, startPoint x: 382, startPoint y: 69, endPoint x: 375, endPoint y: 69, distance: 6.7
click at [379, 69] on div "Bir e-posta tipi seçin" at bounding box center [492, 69] width 392 height 28
click at [370, 70] on div "Bir e-posta tipi seçin" at bounding box center [492, 69] width 392 height 28
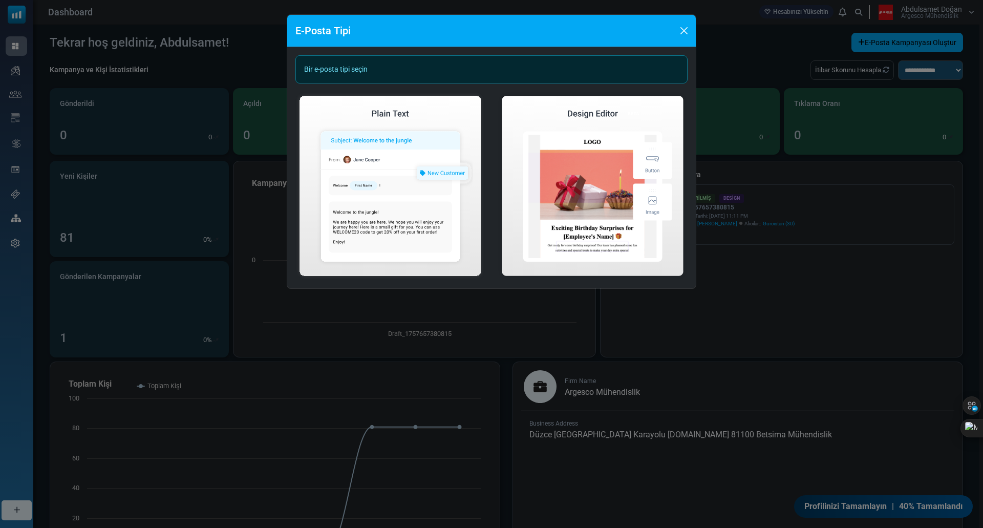
click at [364, 70] on div "Bir e-posta tipi seçin" at bounding box center [492, 69] width 392 height 28
click at [685, 31] on button "Close" at bounding box center [684, 30] width 15 height 15
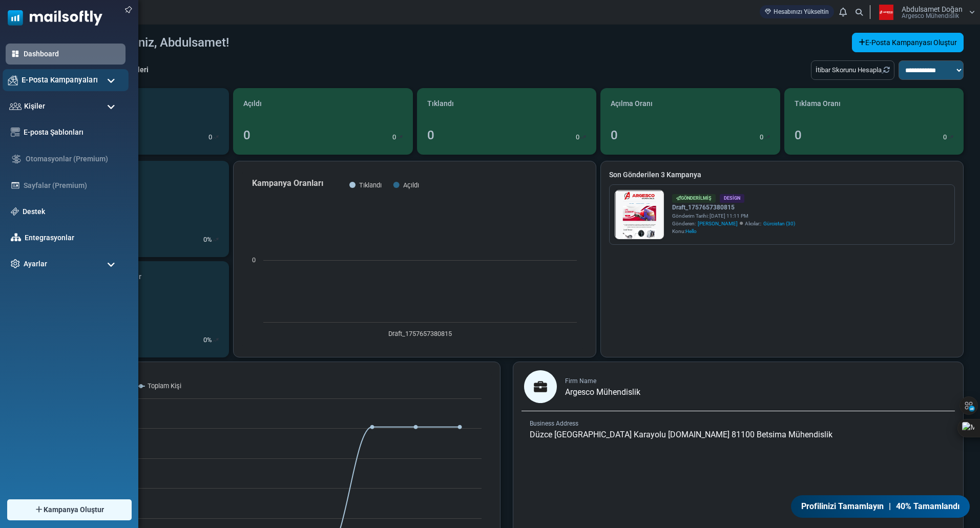
click at [22, 83] on span "E-Posta Kampanyaları" at bounding box center [60, 79] width 76 height 11
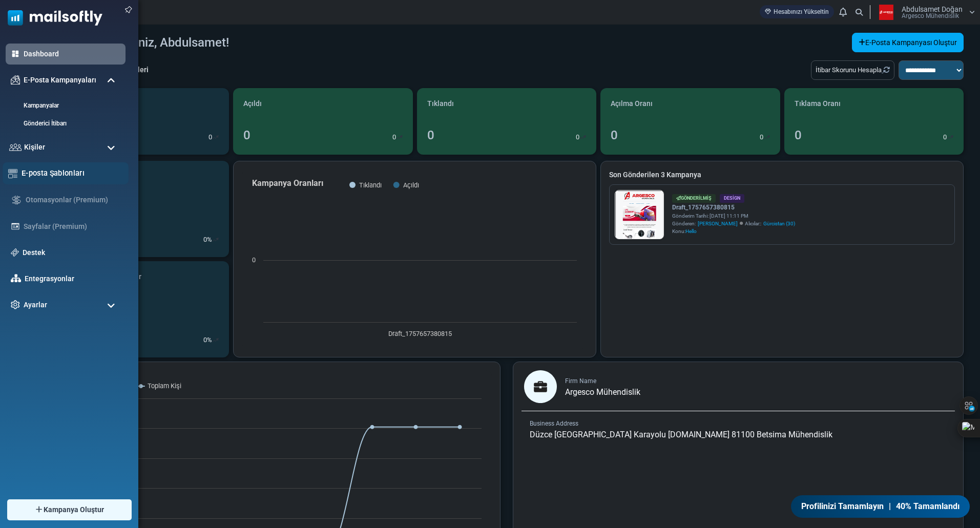
click at [52, 171] on link "E-posta Şablonları" at bounding box center [72, 172] width 101 height 11
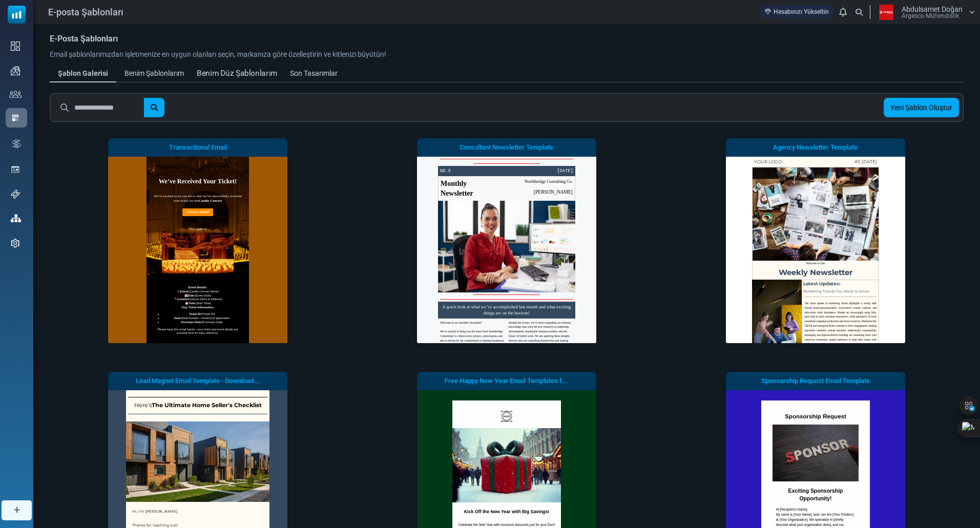
click at [234, 73] on div "Benim Düz Şablonlarım" at bounding box center [237, 74] width 80 height 12
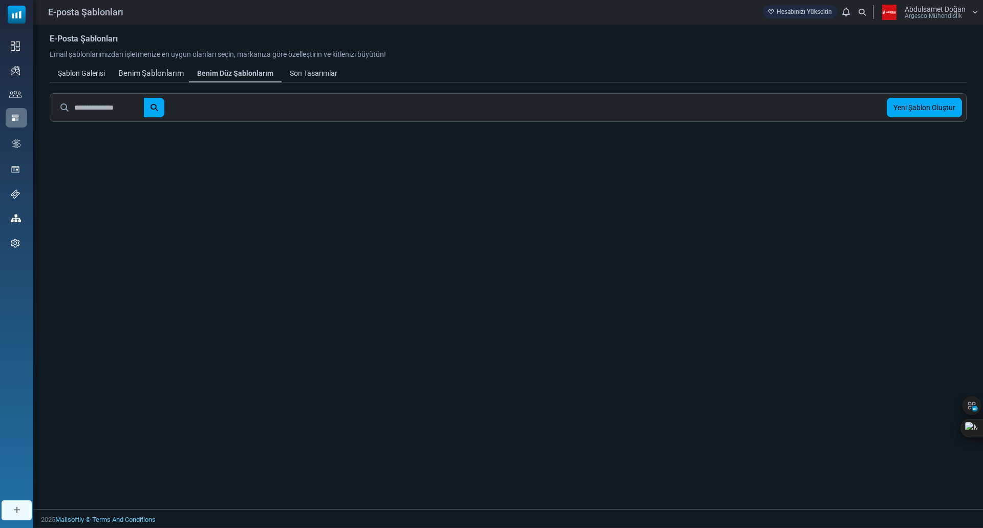
click at [144, 75] on div "Benim Şablonlarım" at bounding box center [151, 74] width 66 height 12
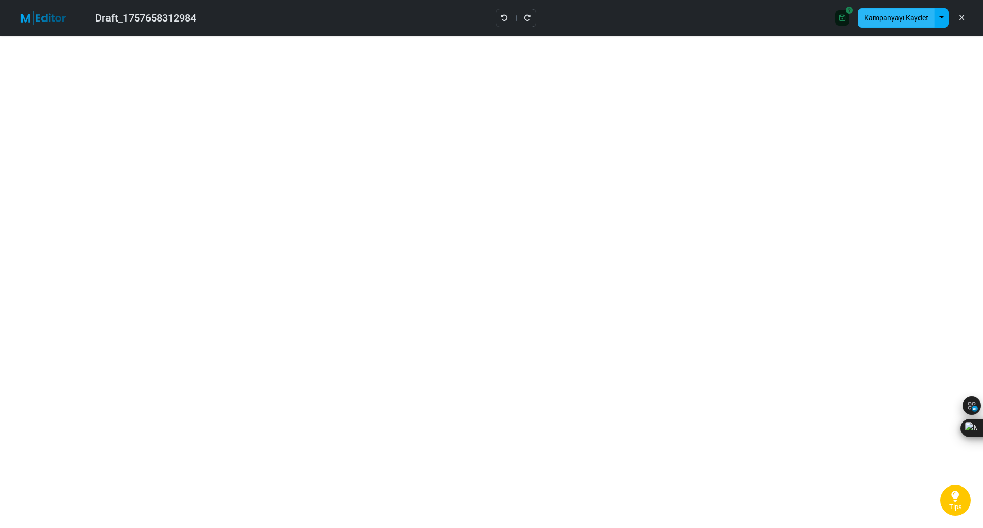
click at [907, 22] on button "Kampanyayı Kaydet" at bounding box center [896, 17] width 77 height 19
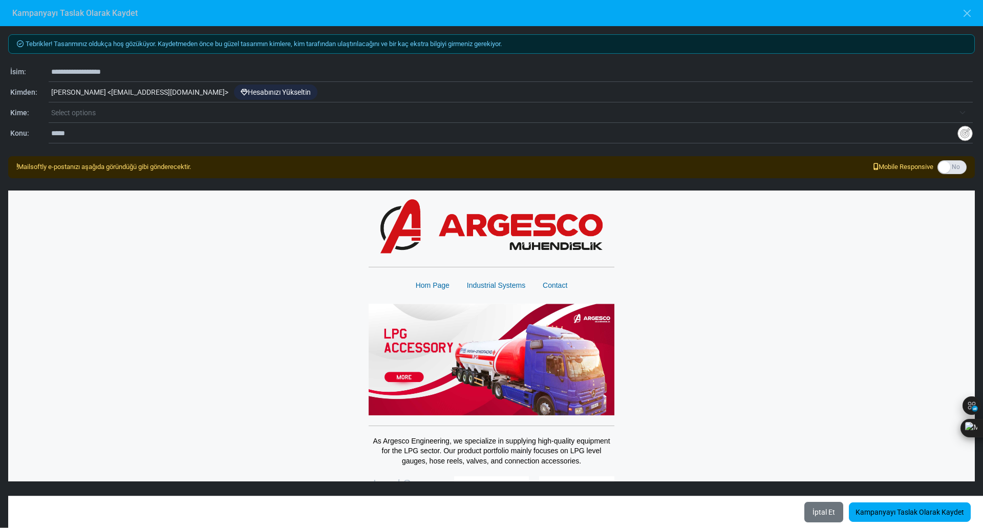
click at [126, 112] on span "Select options" at bounding box center [502, 113] width 903 height 12
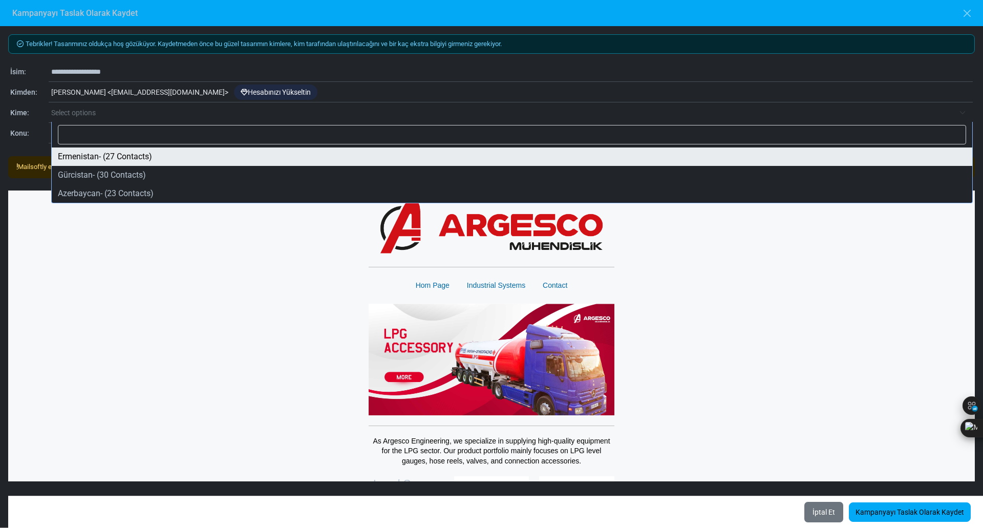
select select "*****"
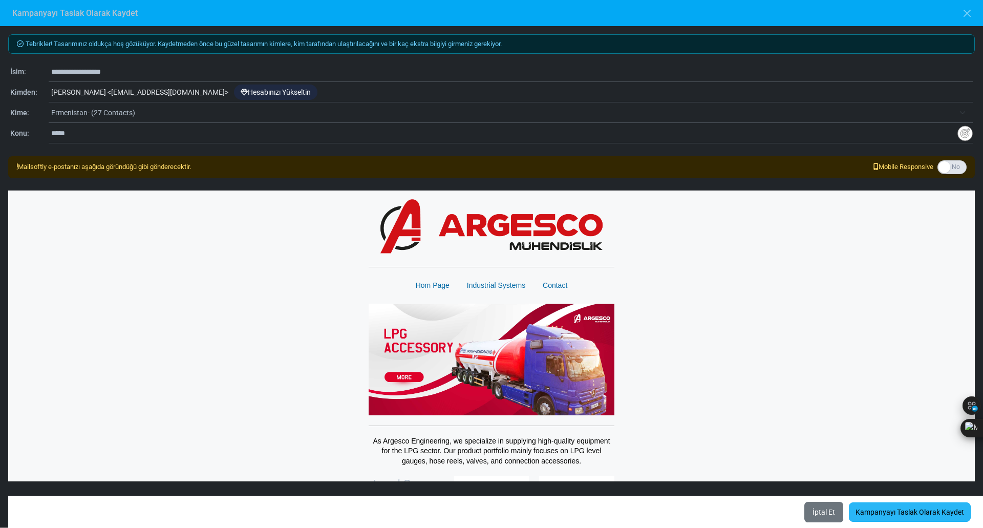
click at [905, 512] on link "Kampanyayı Taslak Olarak Kaydet" at bounding box center [910, 511] width 122 height 19
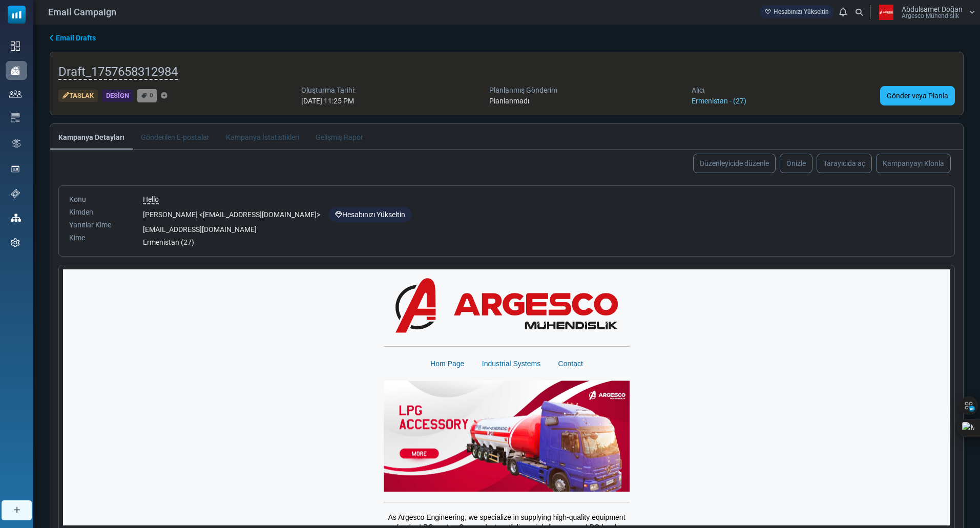
click at [906, 95] on link "Gönder veya Planla" at bounding box center [917, 95] width 75 height 19
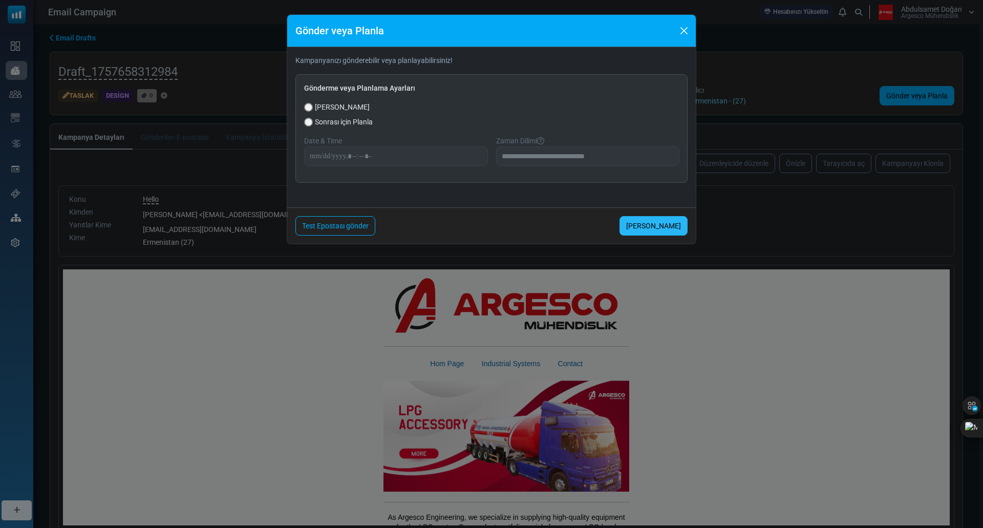
click at [676, 229] on link "Şimdi Gönder" at bounding box center [654, 225] width 68 height 19
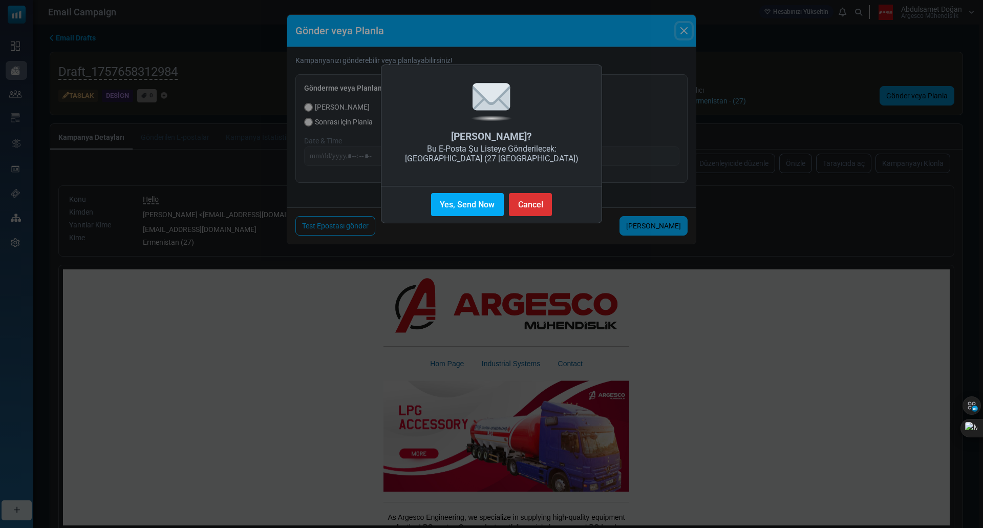
click at [484, 212] on button "Yes, Send Now" at bounding box center [467, 204] width 73 height 23
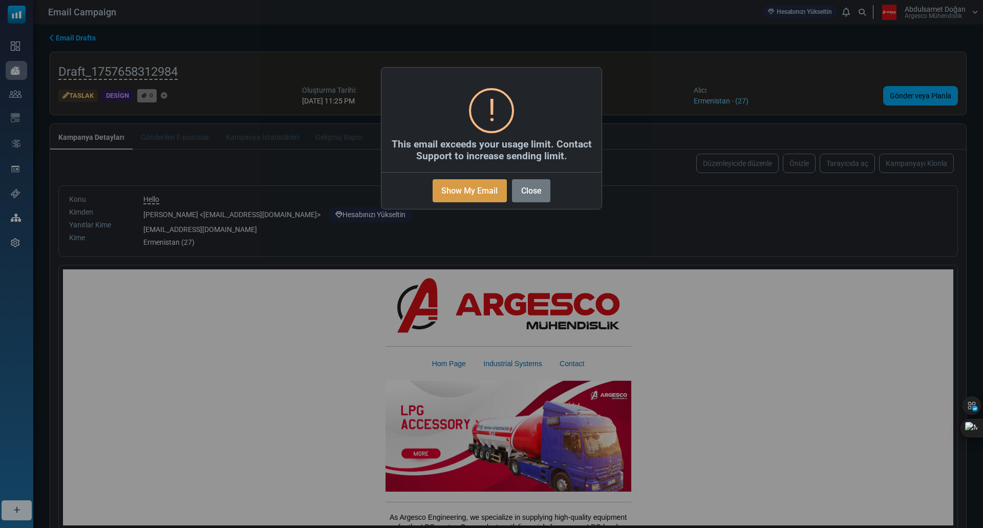
click at [482, 193] on button "Show My Email" at bounding box center [470, 190] width 74 height 23
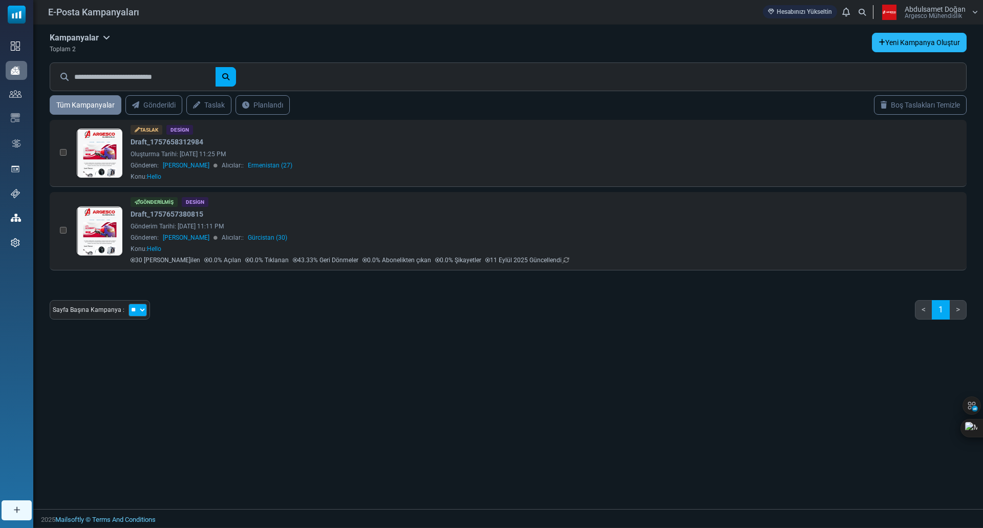
click at [917, 37] on link "Yeni Kampanya Oluştur" at bounding box center [919, 42] width 95 height 19
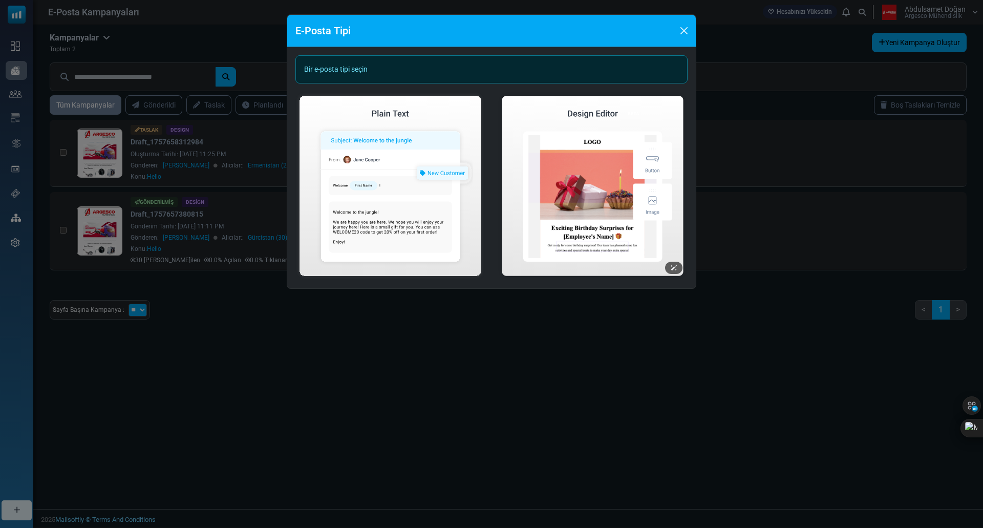
click at [544, 141] on img at bounding box center [593, 186] width 190 height 188
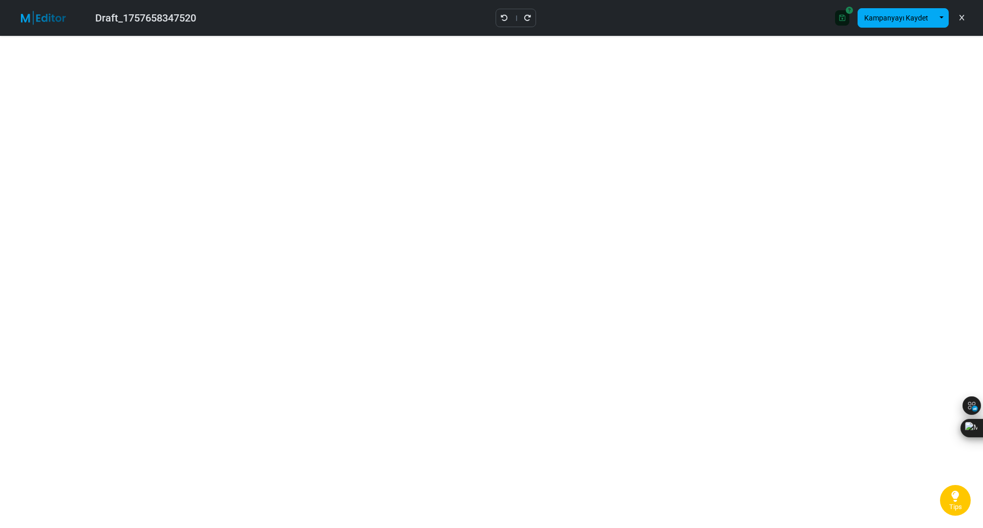
click at [962, 18] on icon at bounding box center [962, 18] width 5 height 1
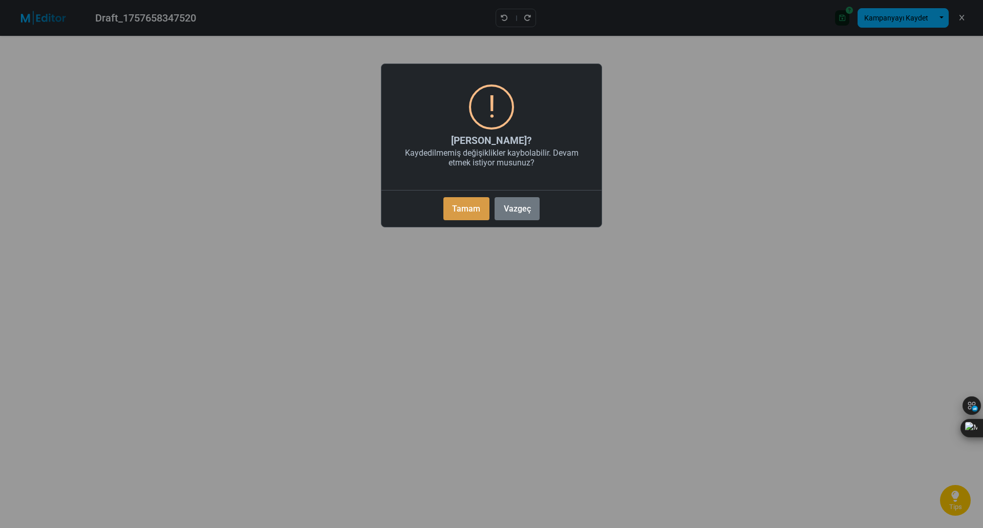
click at [471, 203] on button "Tamam" at bounding box center [467, 208] width 46 height 23
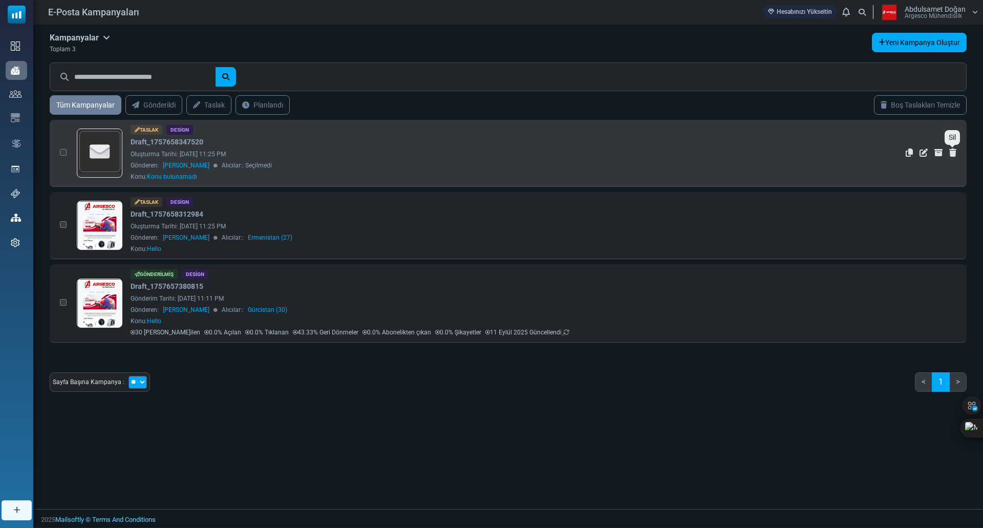
click at [952, 152] on icon "Sil" at bounding box center [953, 153] width 7 height 8
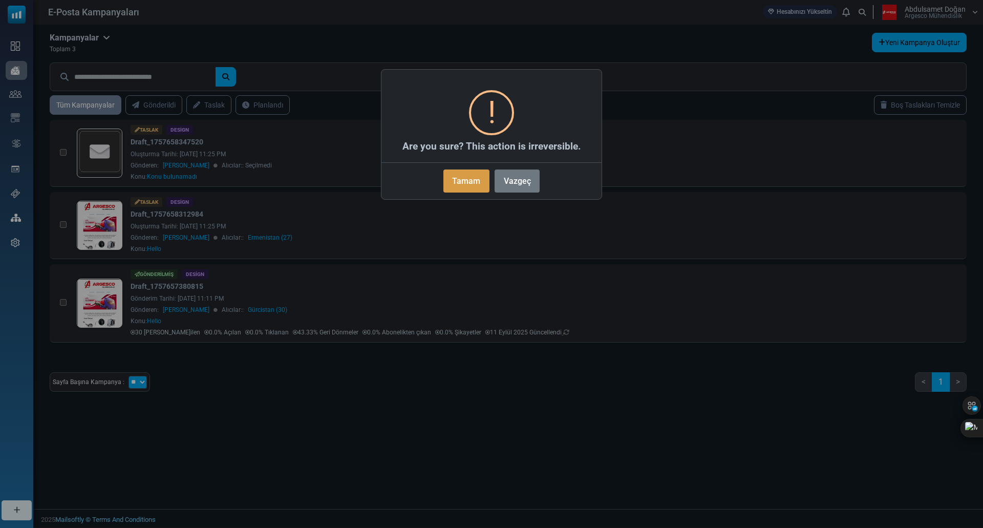
click at [459, 177] on button "Tamam" at bounding box center [467, 181] width 46 height 23
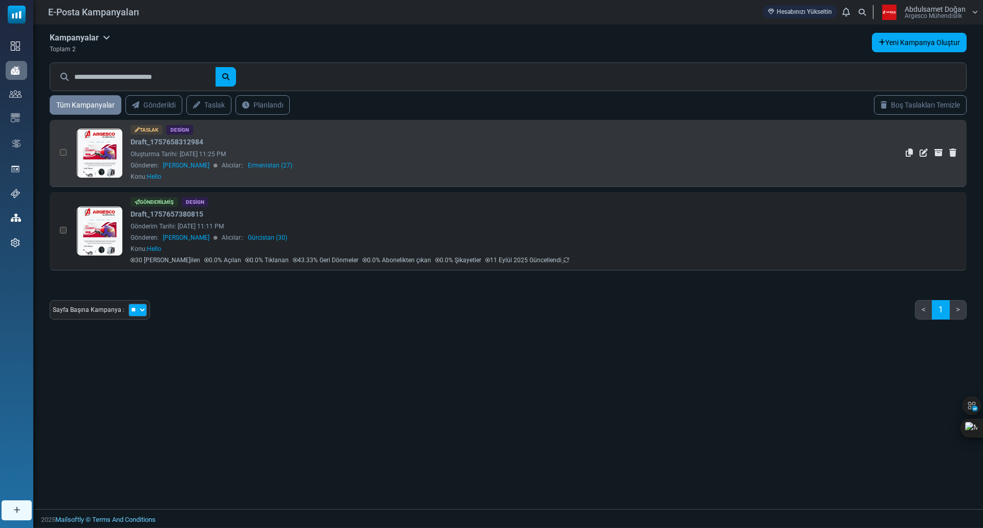
click at [837, 158] on td "Taslak Design Draft_1757658312984 Oluşturma Tarihi: [DATE] 11:25 PM Gönderen: […" at bounding box center [458, 153] width 772 height 67
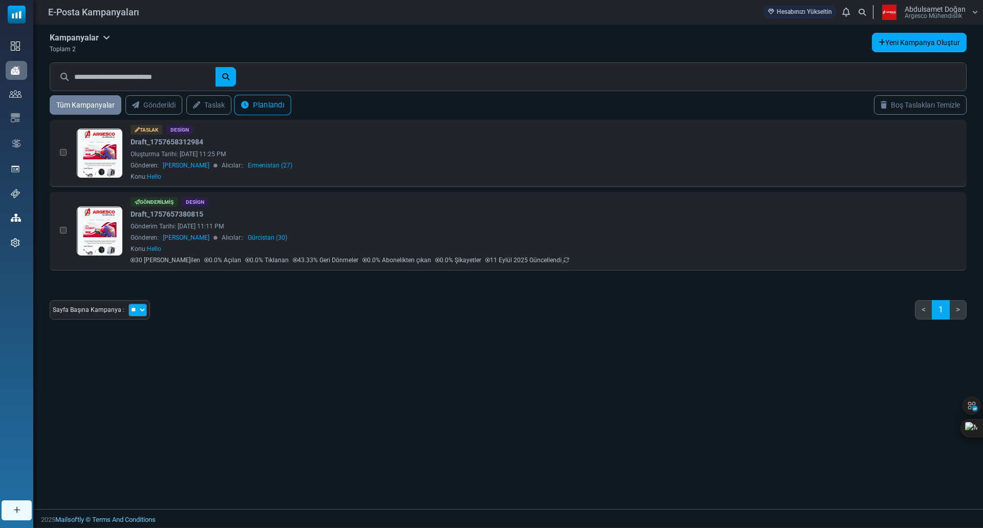
click at [287, 112] on link "Planlandı" at bounding box center [262, 105] width 57 height 20
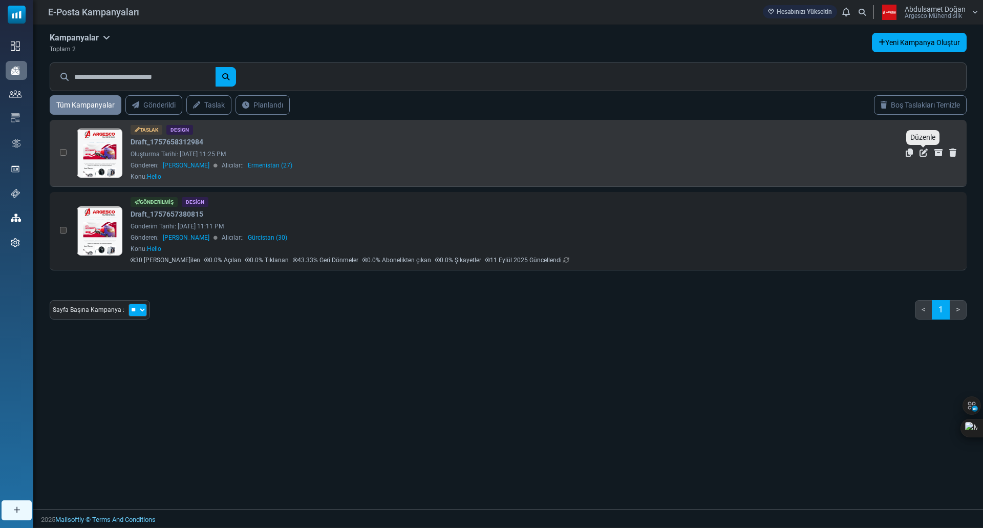
click at [923, 153] on icon "Düzenle" at bounding box center [924, 153] width 8 height 8
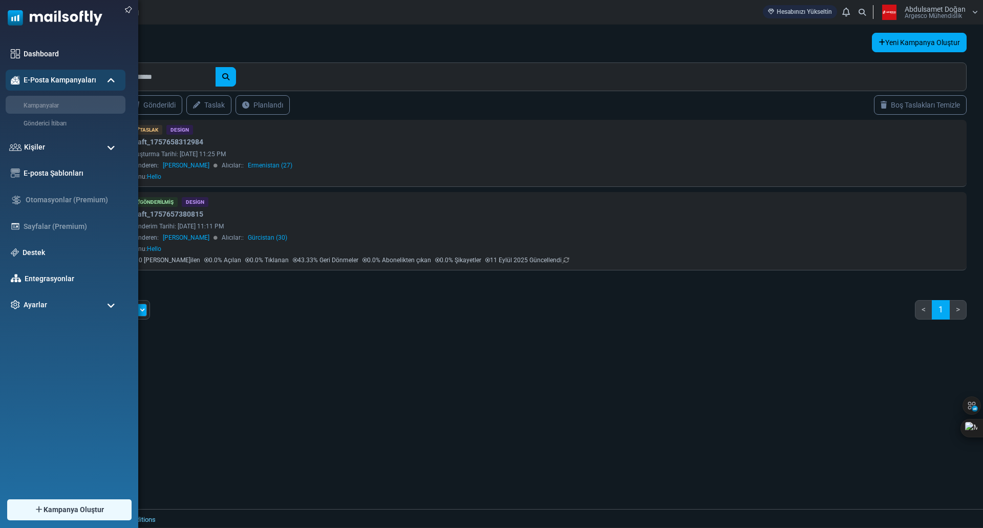
click at [24, 13] on img at bounding box center [51, 15] width 102 height 31
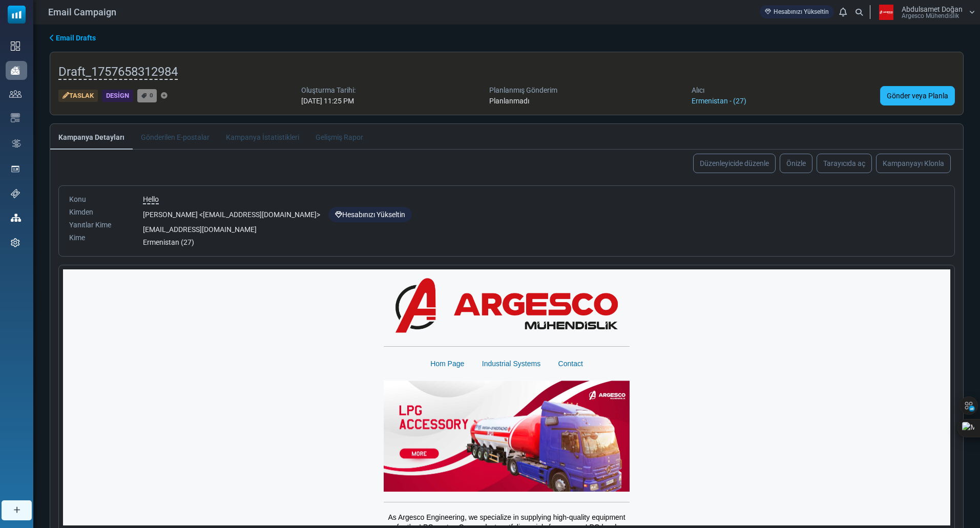
click at [921, 102] on link "Gönder veya Planla" at bounding box center [917, 95] width 75 height 19
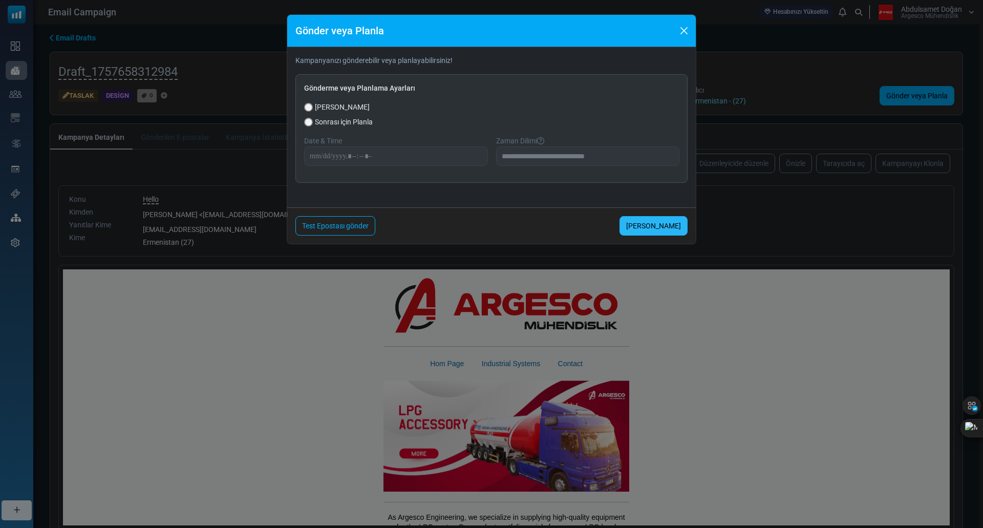
click at [672, 220] on link "[PERSON_NAME]" at bounding box center [654, 225] width 68 height 19
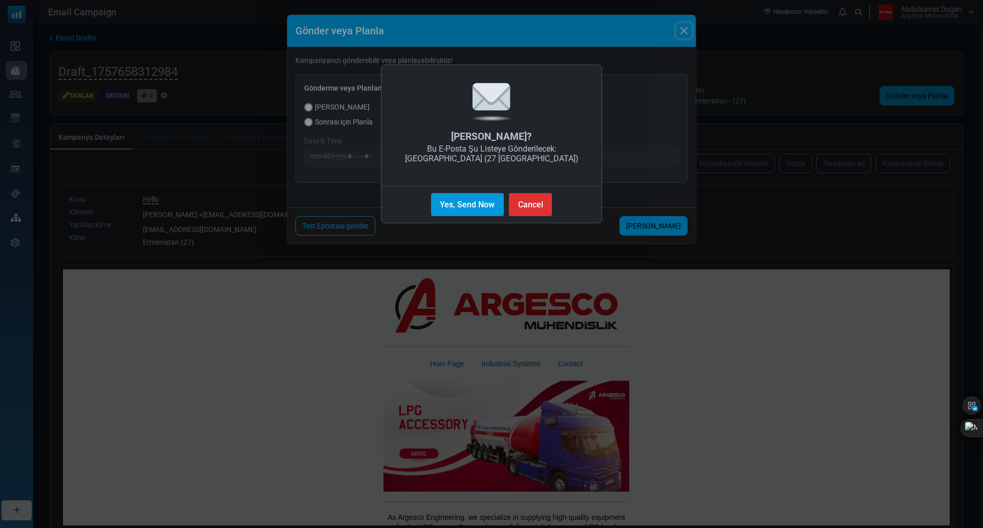
click at [484, 204] on button "Yes, Send Now" at bounding box center [467, 204] width 73 height 23
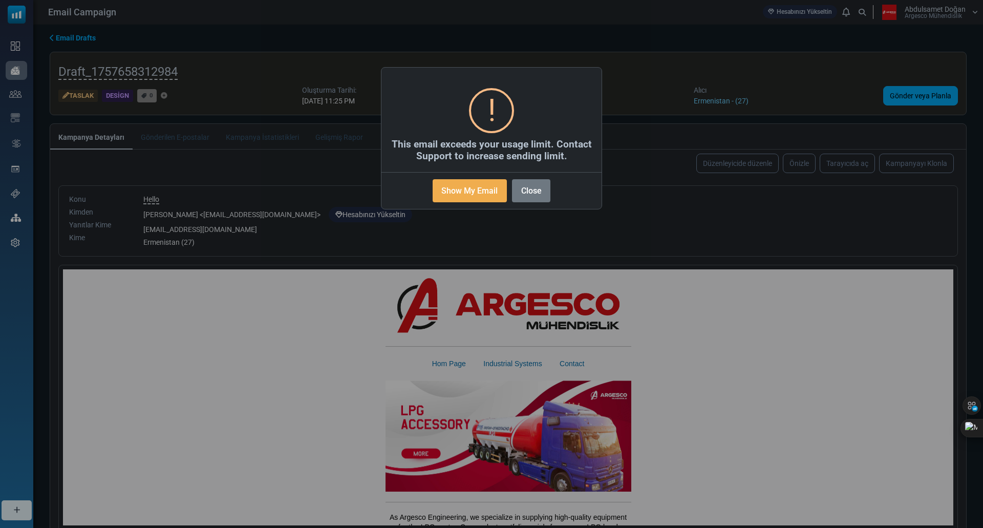
click at [528, 161] on h2 "This email exceeds your usage limit. Contact Support to increase sending limit." at bounding box center [492, 150] width 220 height 24
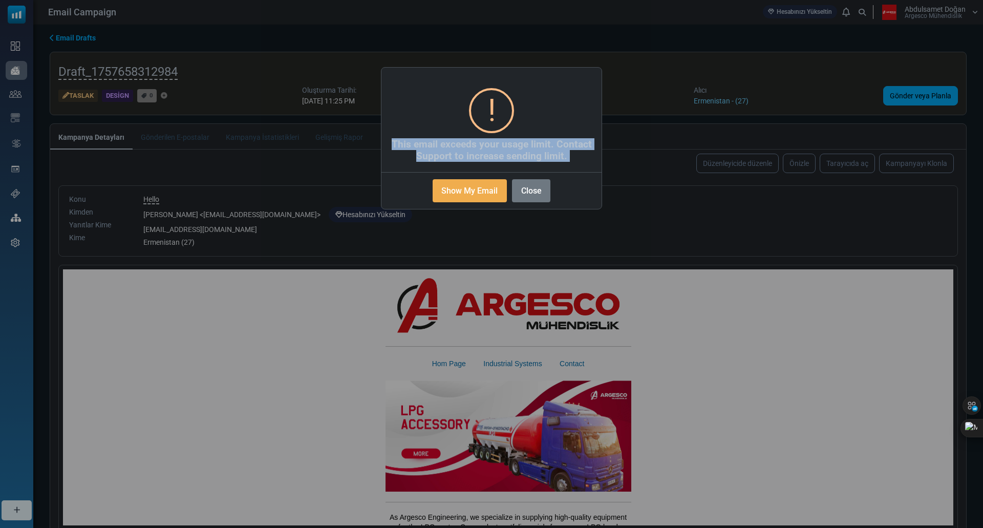
click at [528, 161] on h2 "This email exceeds your usage limit. Contact Support to increase sending limit." at bounding box center [492, 150] width 220 height 24
click at [521, 162] on div at bounding box center [521, 162] width 0 height 0
click at [531, 143] on h2 "This email exceeds your usage limit. Contact Support to increase sending limit." at bounding box center [492, 150] width 220 height 24
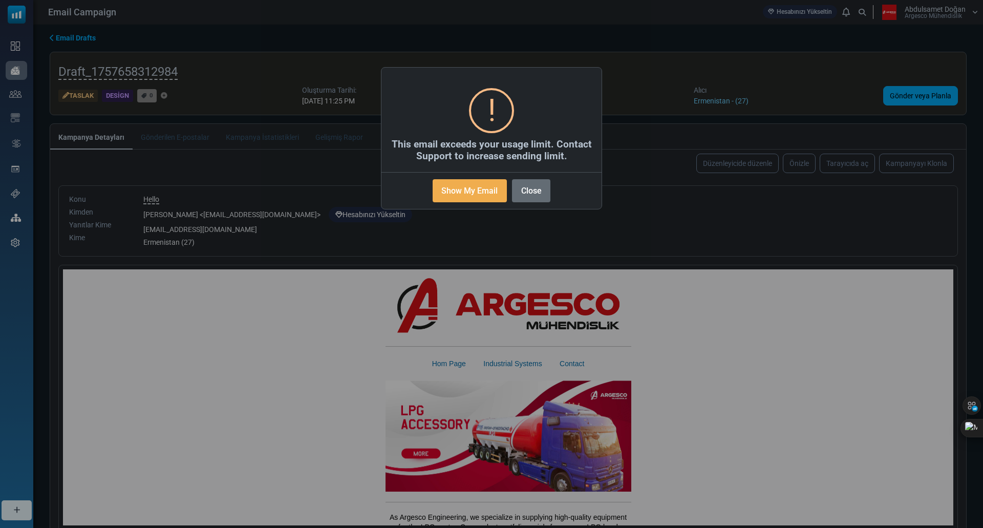
click at [532, 185] on button "Close" at bounding box center [531, 190] width 38 height 23
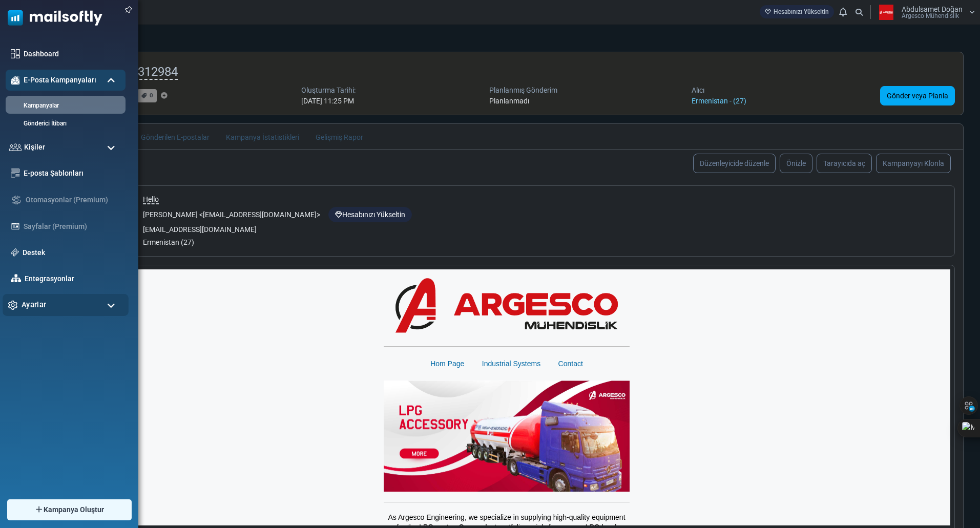
click at [36, 304] on span "Ayarlar" at bounding box center [34, 304] width 25 height 11
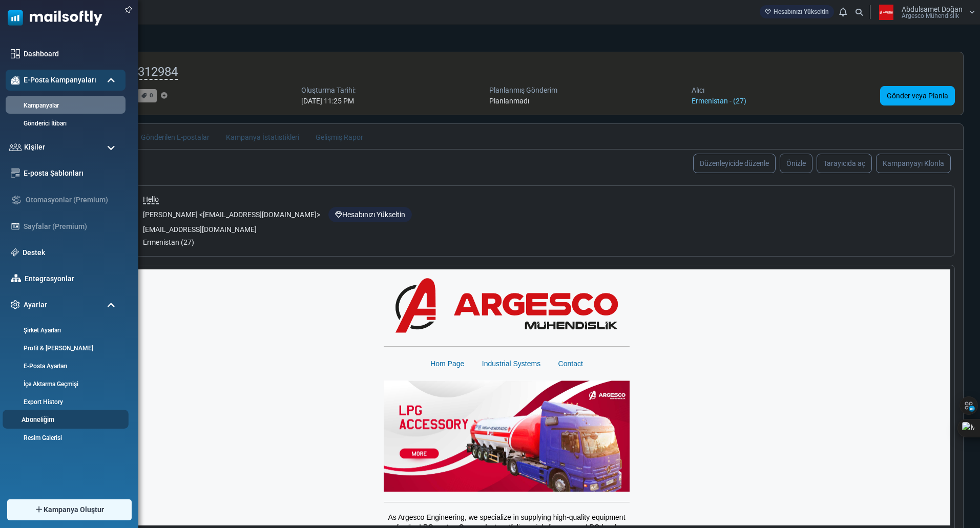
click at [53, 423] on link "Aboneliğim" at bounding box center [64, 420] width 123 height 10
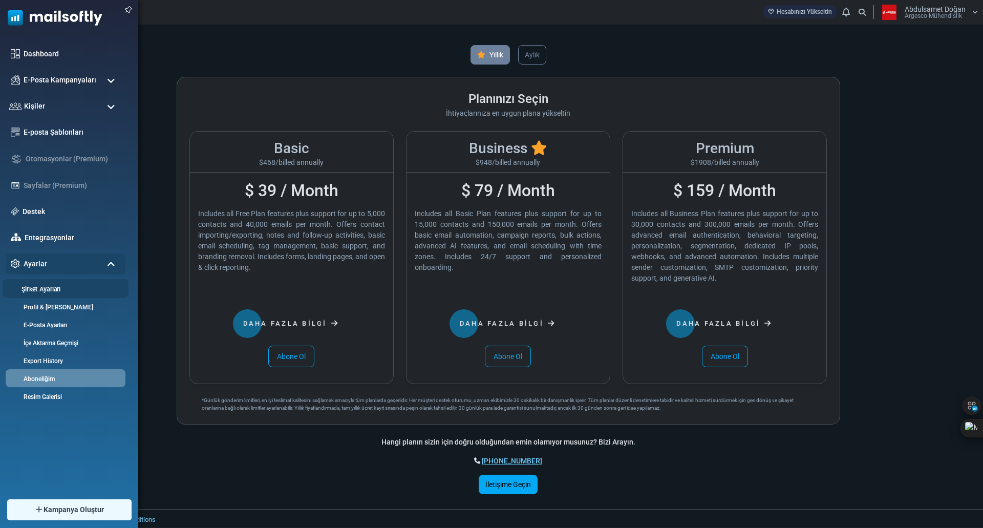
click at [63, 287] on link "Şirket Ayarları" at bounding box center [64, 289] width 123 height 10
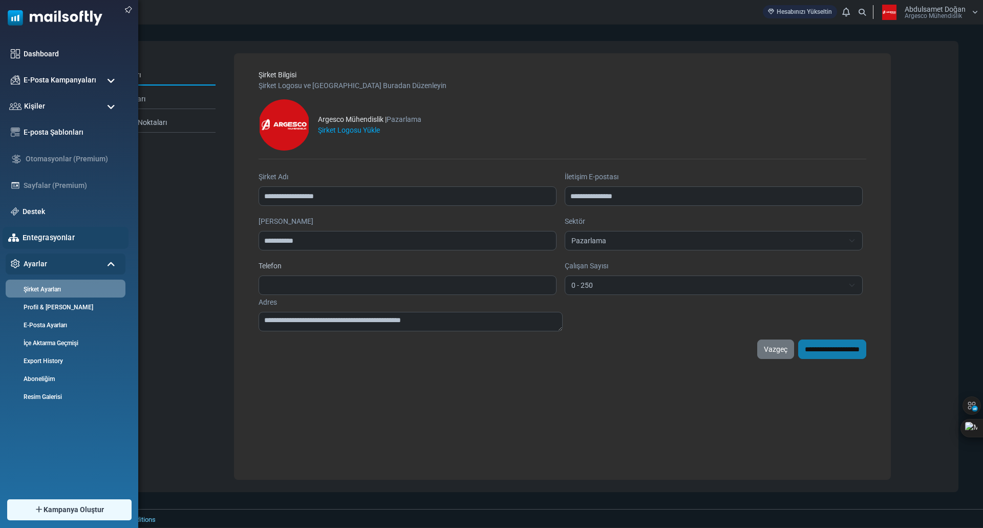
click at [32, 234] on link "Entegrasyonlar" at bounding box center [73, 237] width 100 height 11
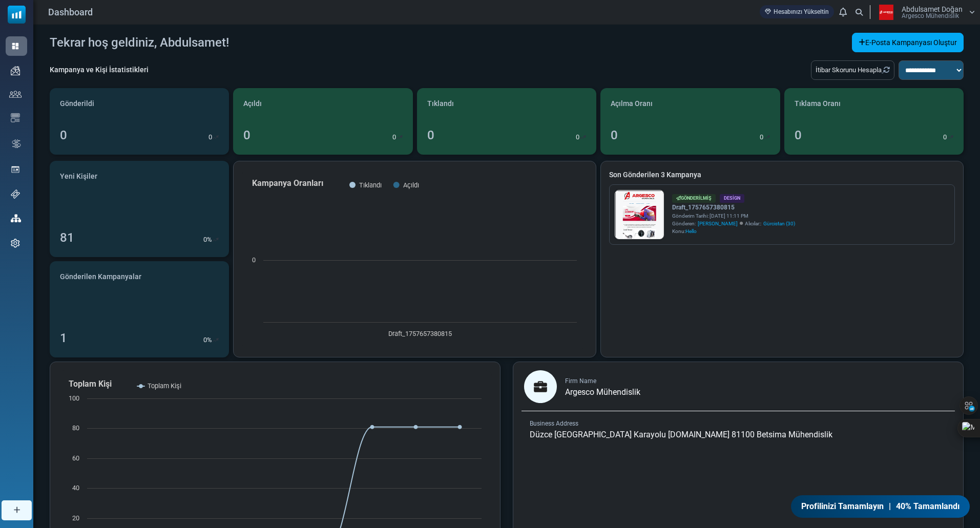
click at [902, 15] on span "Argesco Mühendislik" at bounding box center [929, 16] width 57 height 6
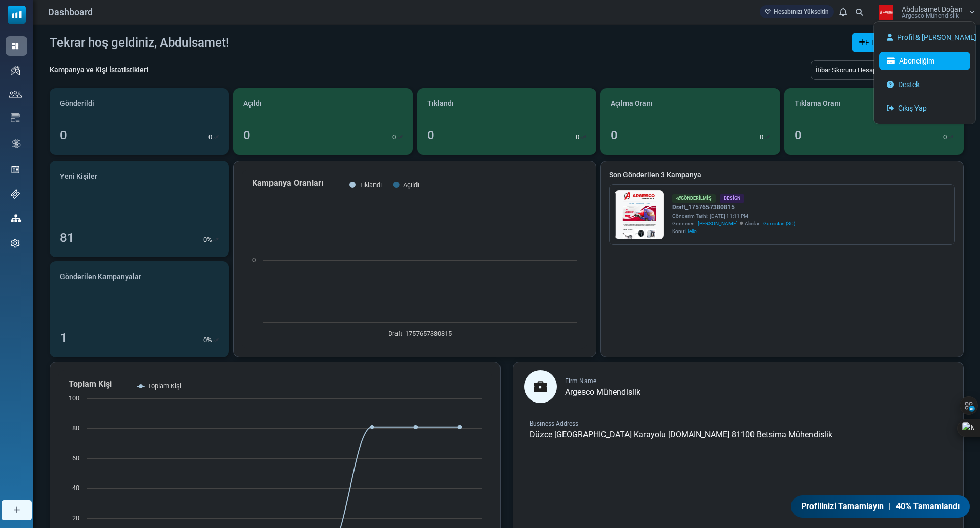
click at [899, 55] on link "Aboneliğim" at bounding box center [924, 61] width 91 height 18
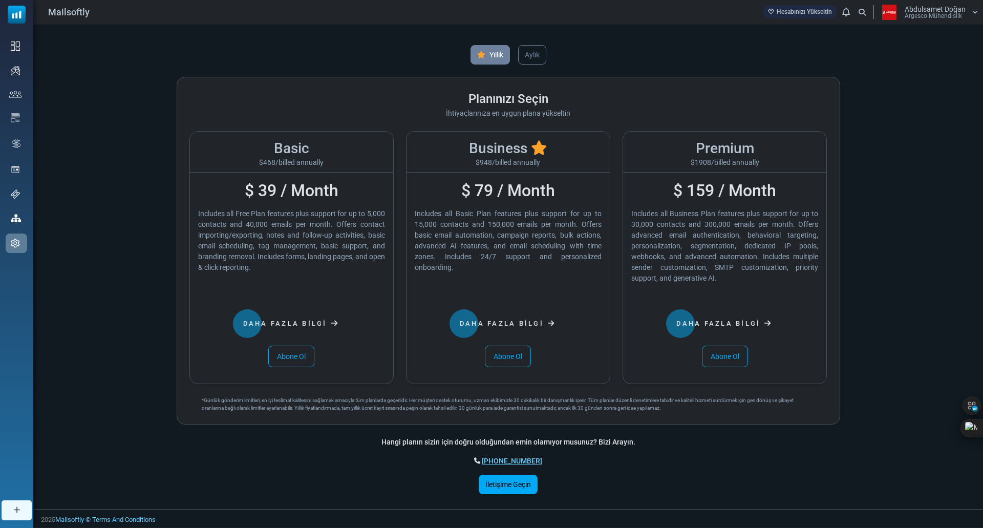
click at [823, 11] on link "Hesabınızı Yükseltin" at bounding box center [800, 11] width 74 height 13
